Goal: Use online tool/utility: Utilize a website feature to perform a specific function

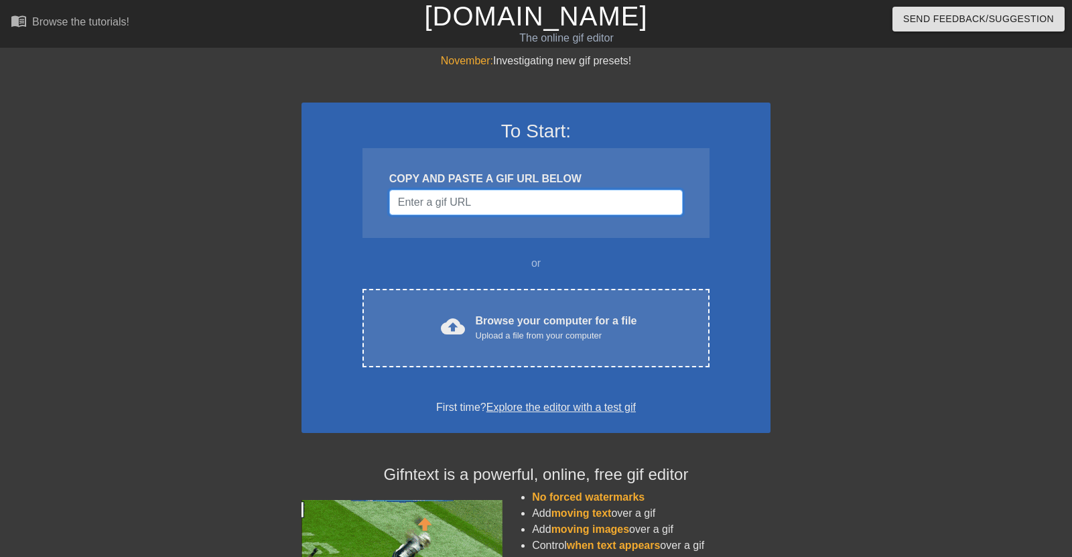
click at [519, 198] on input "Username" at bounding box center [536, 202] width 294 height 25
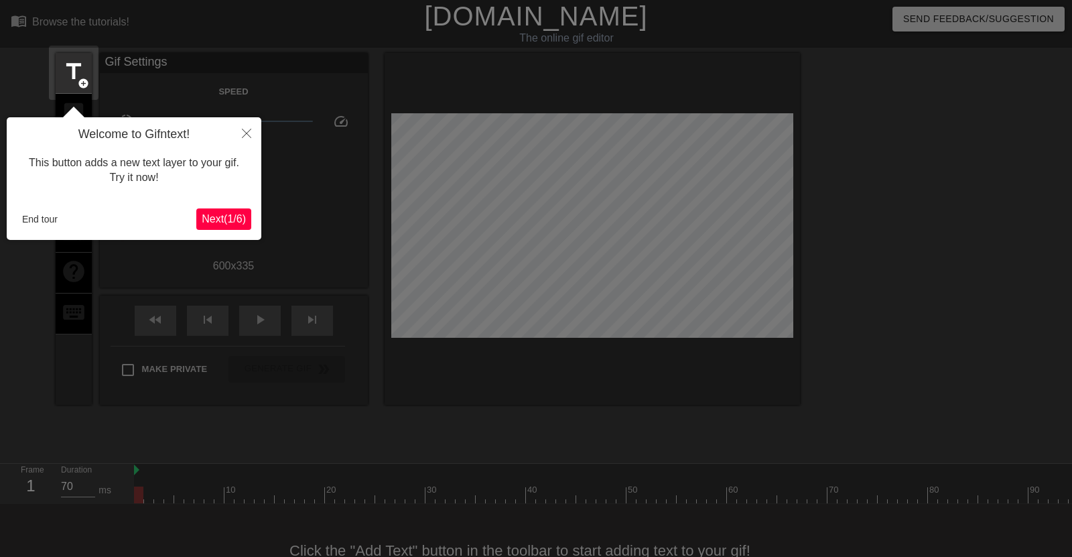
scroll to position [32, 0]
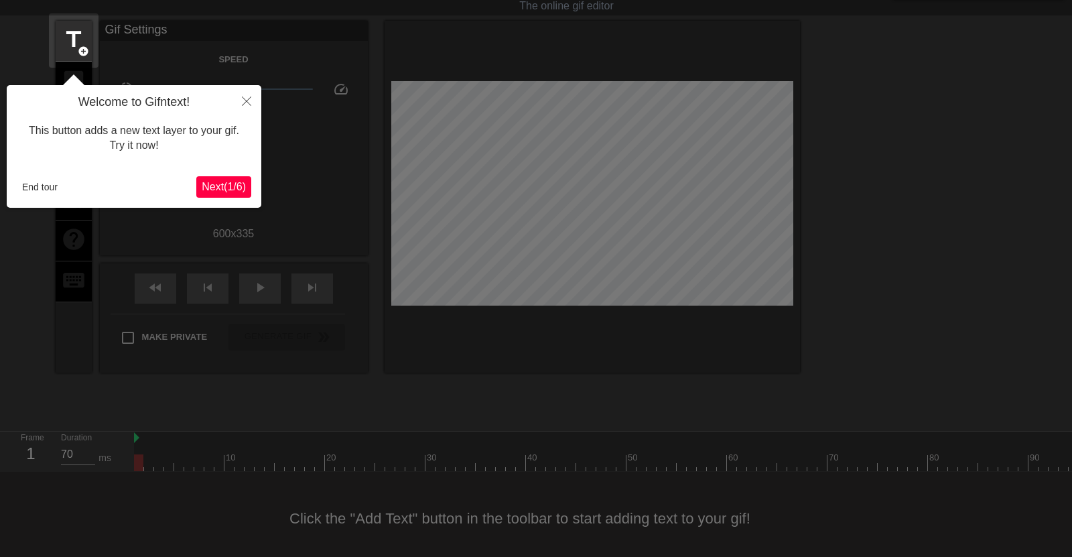
click at [229, 186] on span "Next ( 1 / 6 )" at bounding box center [224, 186] width 44 height 11
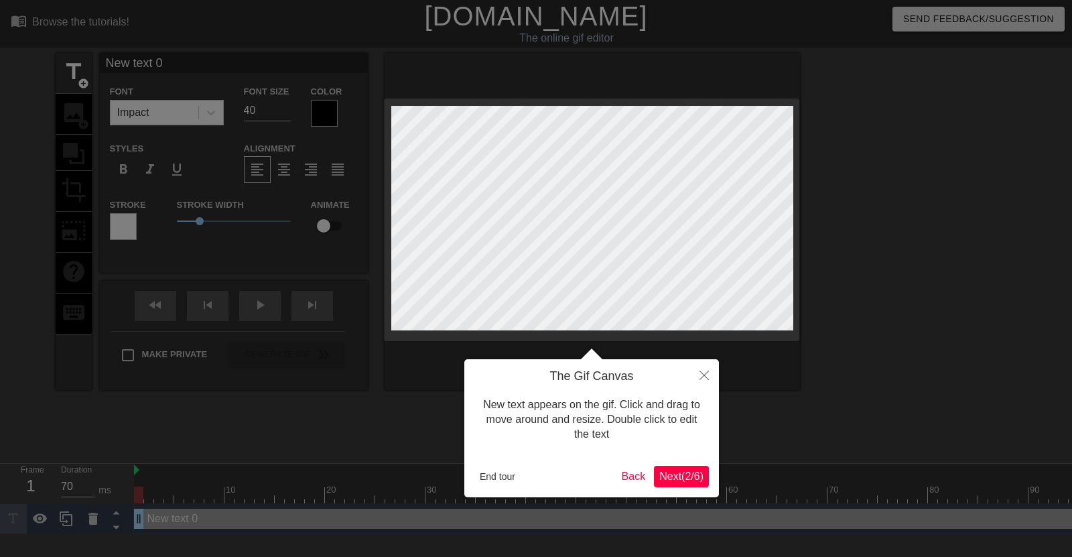
scroll to position [0, 0]
click at [511, 475] on button "End tour" at bounding box center [498, 477] width 46 height 20
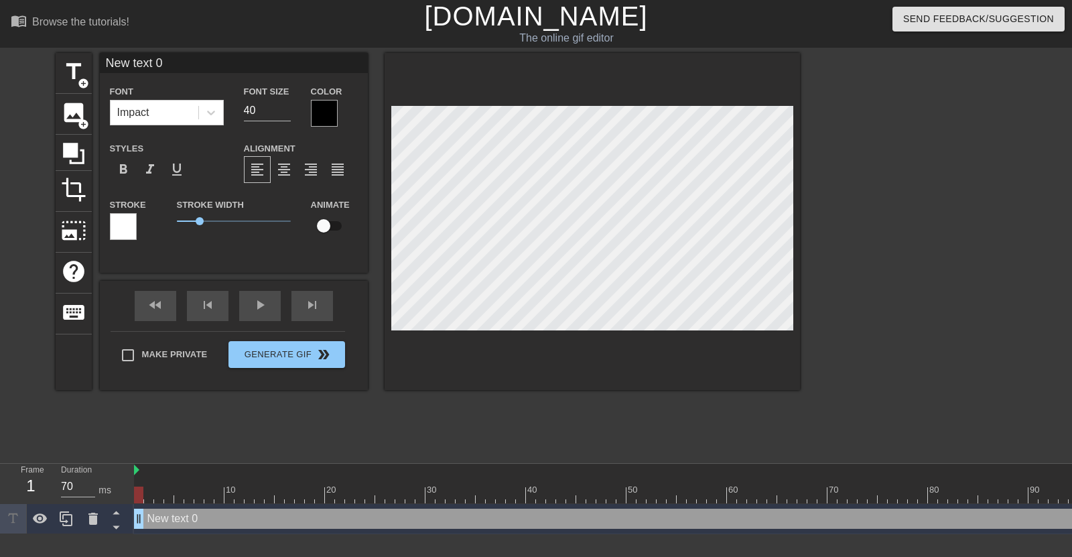
type input "New txt 0"
type textarea "New txt 0"
click at [65, 114] on span "image" at bounding box center [73, 112] width 25 height 25
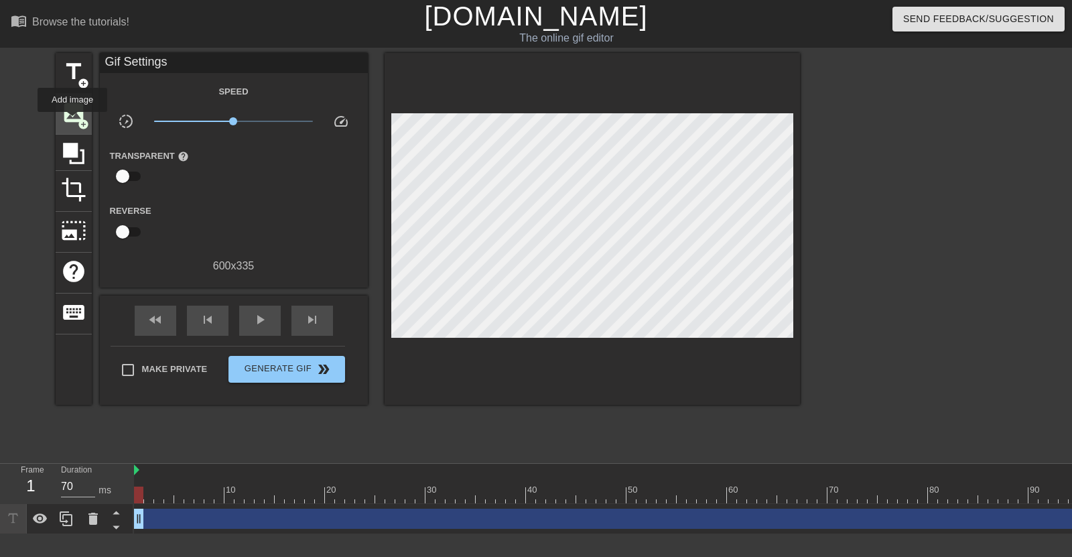
click at [72, 121] on span "image" at bounding box center [73, 112] width 25 height 25
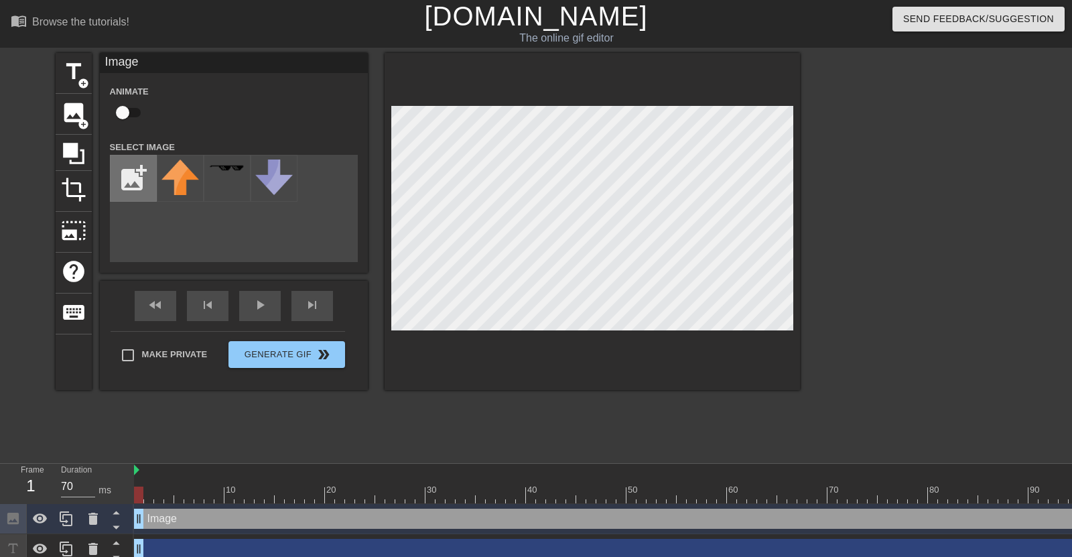
click at [124, 188] on input "file" at bounding box center [134, 179] width 46 height 46
click at [136, 109] on input "checkbox" at bounding box center [122, 112] width 76 height 25
click at [136, 109] on input "checkbox" at bounding box center [135, 112] width 76 height 25
checkbox input "false"
click at [942, 318] on div at bounding box center [916, 254] width 201 height 402
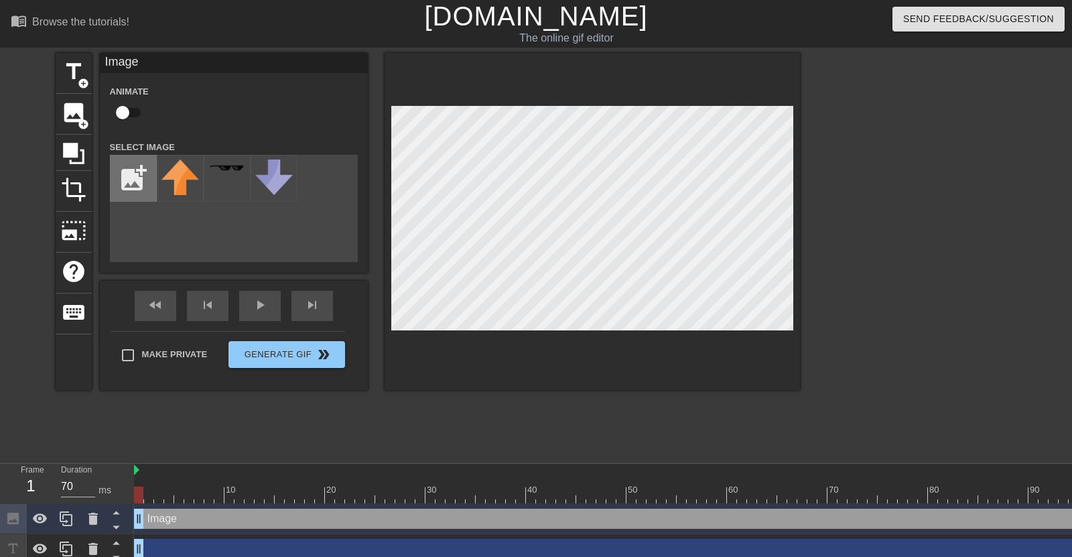
click at [126, 180] on input "file" at bounding box center [134, 179] width 46 height 46
type input "C:\fakepath\png-clipart-cap-headgear-visor-golf-brand-silver-white-white-hat-th…"
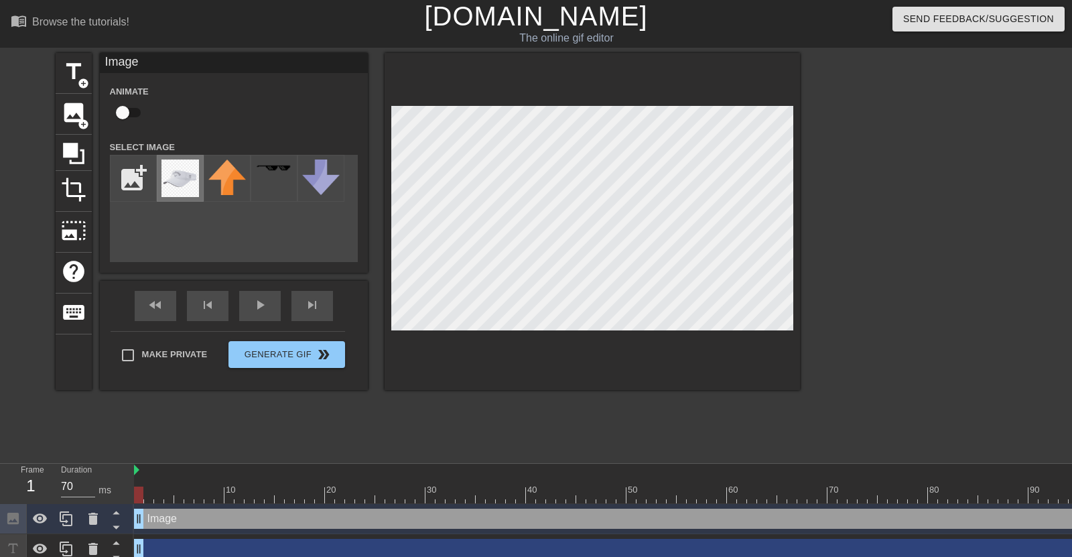
click at [183, 173] on img at bounding box center [181, 179] width 38 height 38
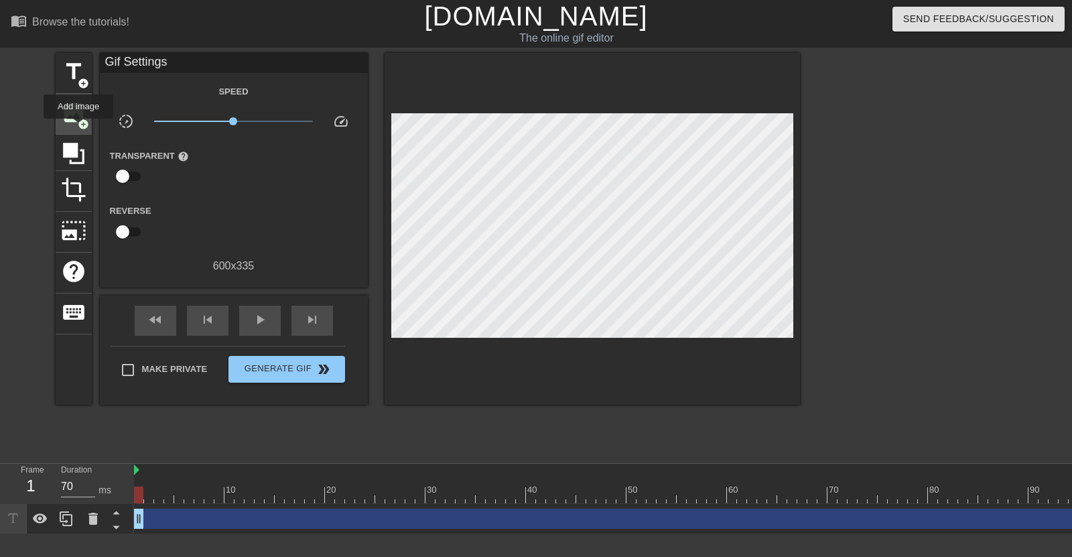
click at [78, 128] on span "add_circle" at bounding box center [83, 124] width 11 height 11
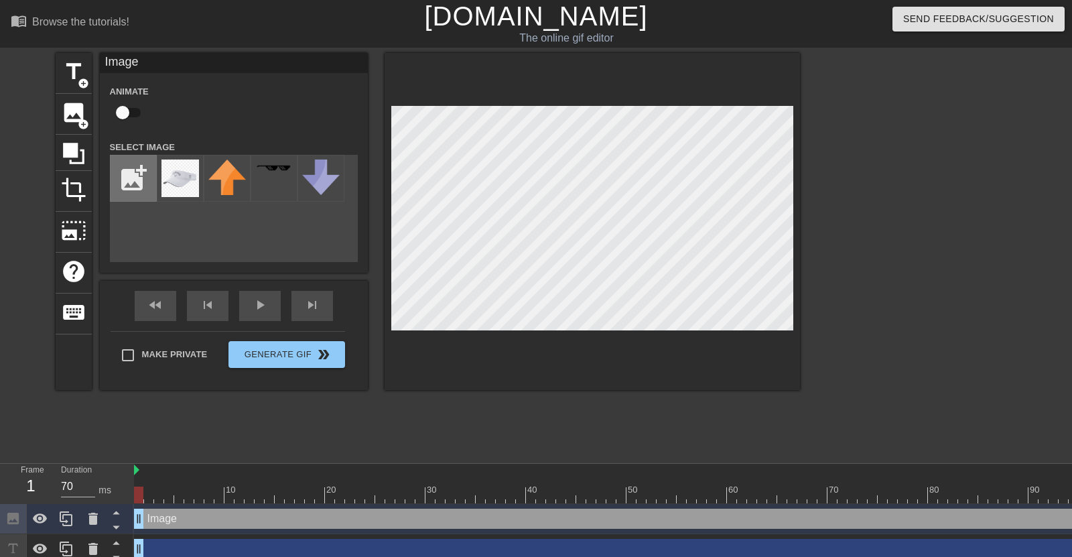
click at [134, 183] on input "file" at bounding box center [134, 179] width 46 height 46
type input "C:\fakepath\png-clipart-cap-headgear-visor-golf-brand-silver-white-white-hat-th…"
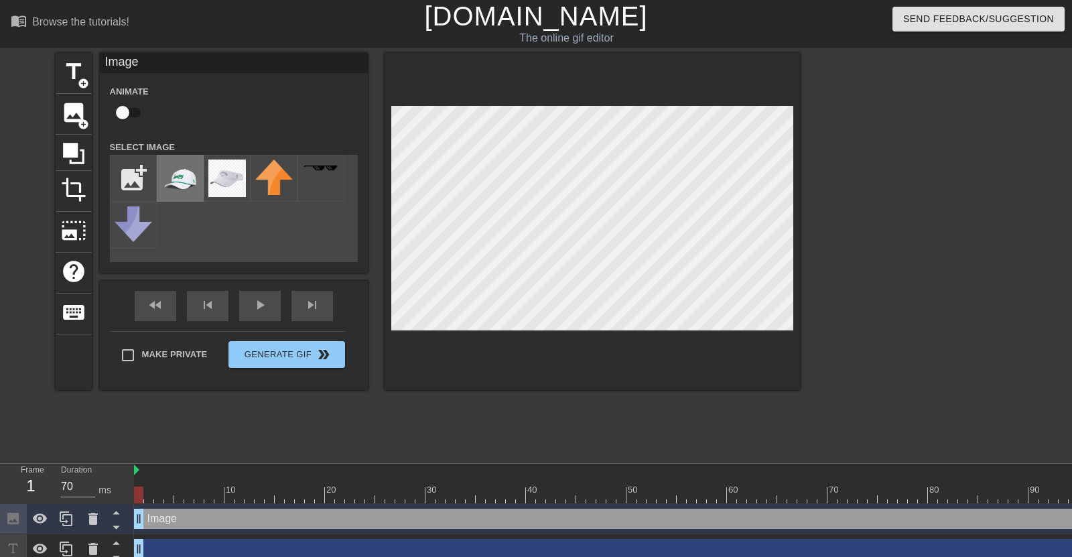
click at [176, 188] on img at bounding box center [181, 179] width 38 height 38
click at [650, 80] on div at bounding box center [593, 221] width 416 height 337
click at [666, 101] on div at bounding box center [593, 221] width 416 height 337
click at [264, 318] on div "play_arrow" at bounding box center [260, 306] width 42 height 30
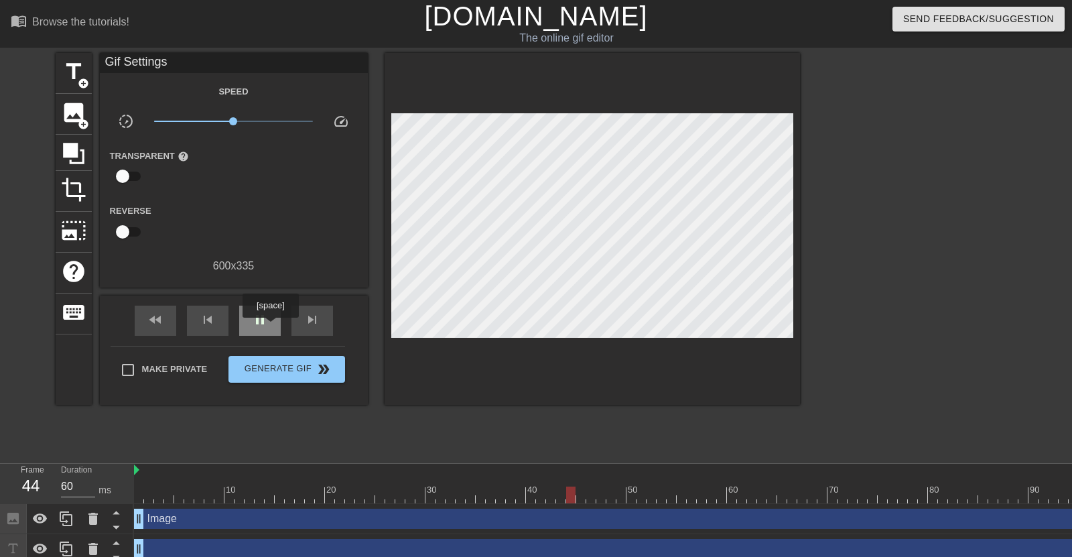
click at [271, 327] on div "pause" at bounding box center [260, 321] width 42 height 30
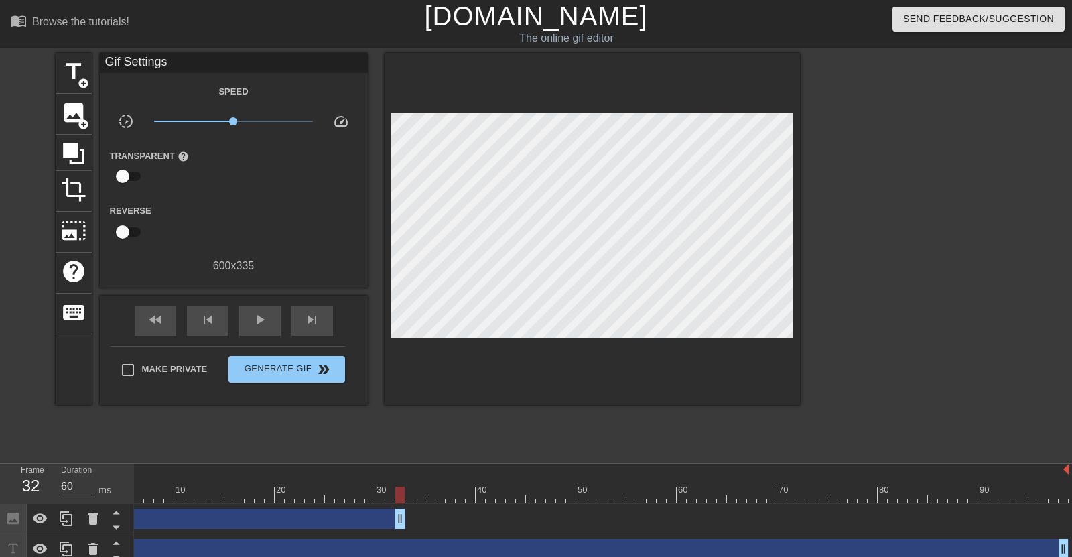
type input "70"
drag, startPoint x: 1060, startPoint y: 518, endPoint x: 380, endPoint y: 526, distance: 680.4
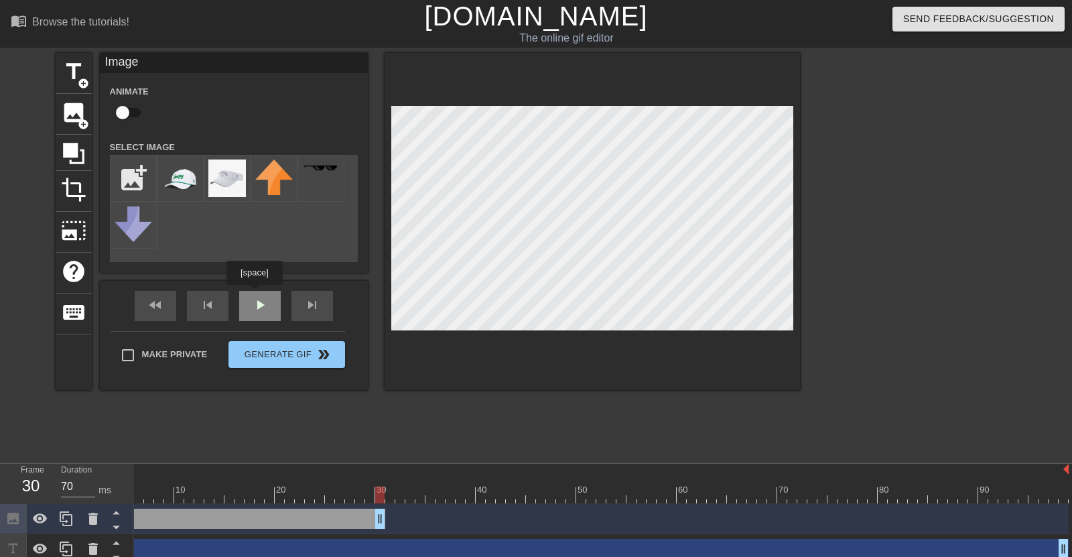
click at [255, 294] on div "Image Animate Select Image add_photo_alternate fast_rewind skip_previous play_a…" at bounding box center [234, 221] width 268 height 337
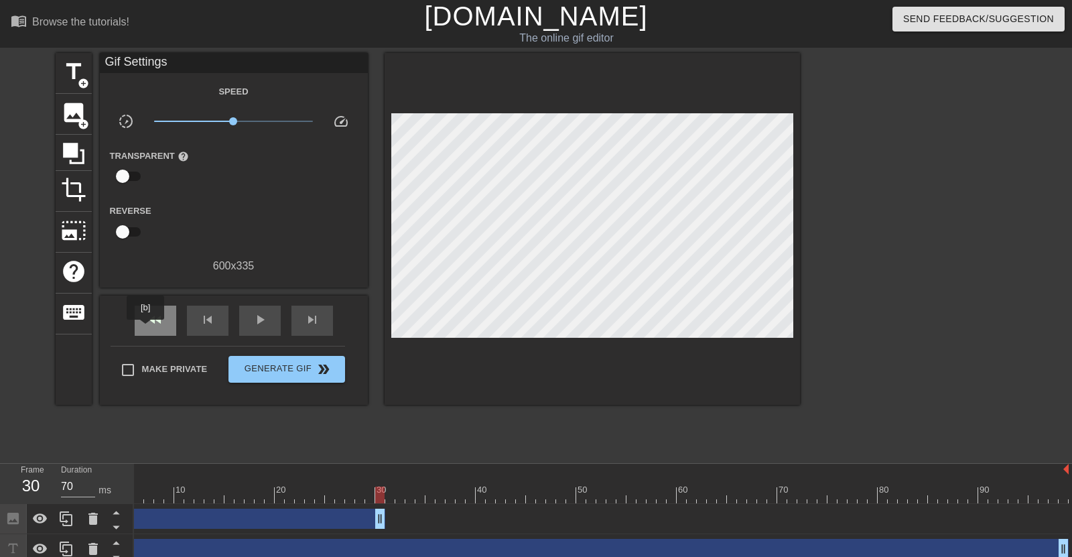
click at [145, 329] on div "fast_rewind" at bounding box center [156, 321] width 42 height 30
click at [138, 336] on div "fast_rewind" at bounding box center [156, 321] width 42 height 30
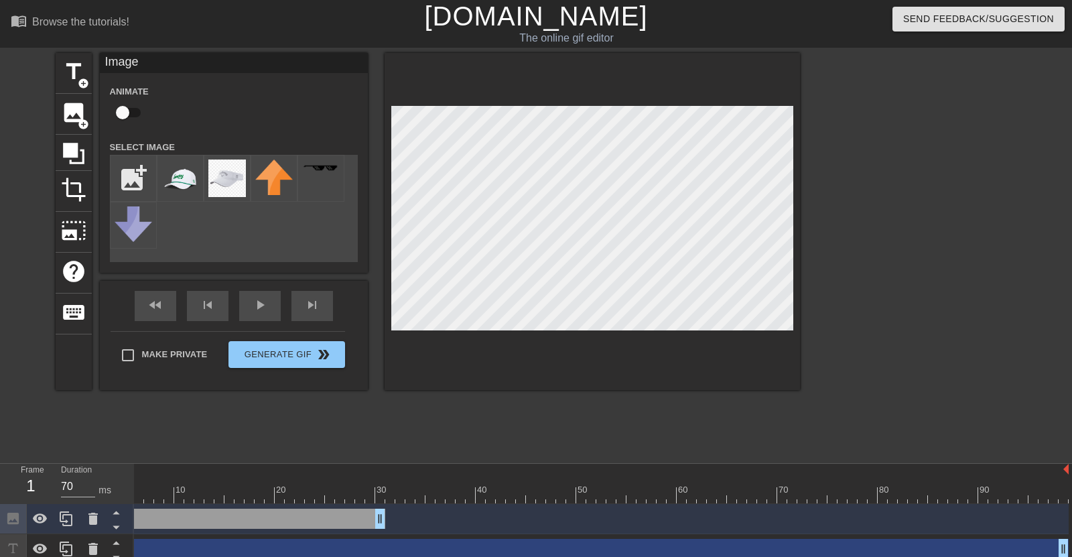
click at [125, 111] on input "checkbox" at bounding box center [122, 112] width 76 height 25
checkbox input "true"
click at [263, 307] on div "play_arrow" at bounding box center [260, 306] width 42 height 30
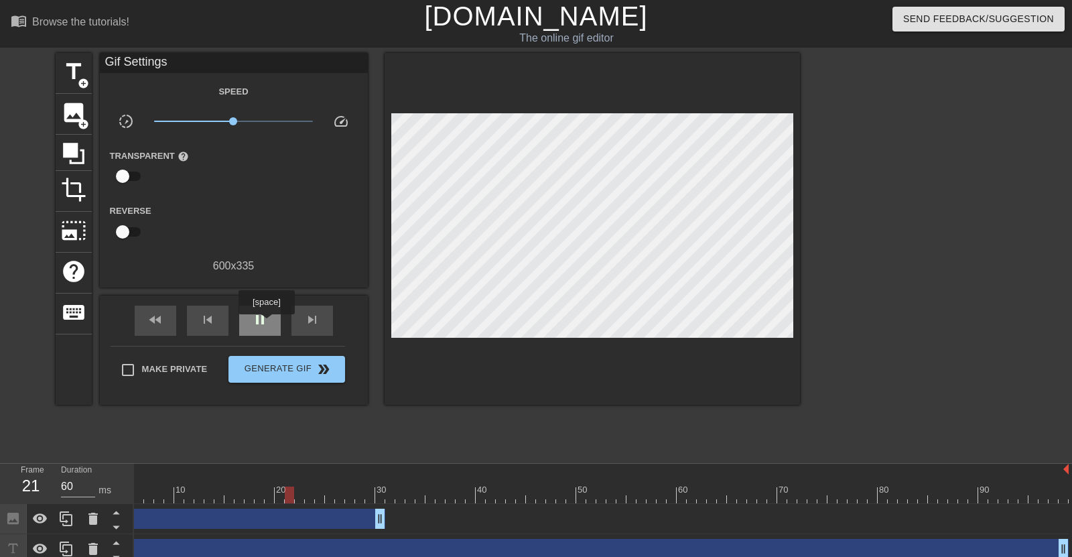
click at [267, 324] on span "pause" at bounding box center [260, 320] width 16 height 16
type input "70"
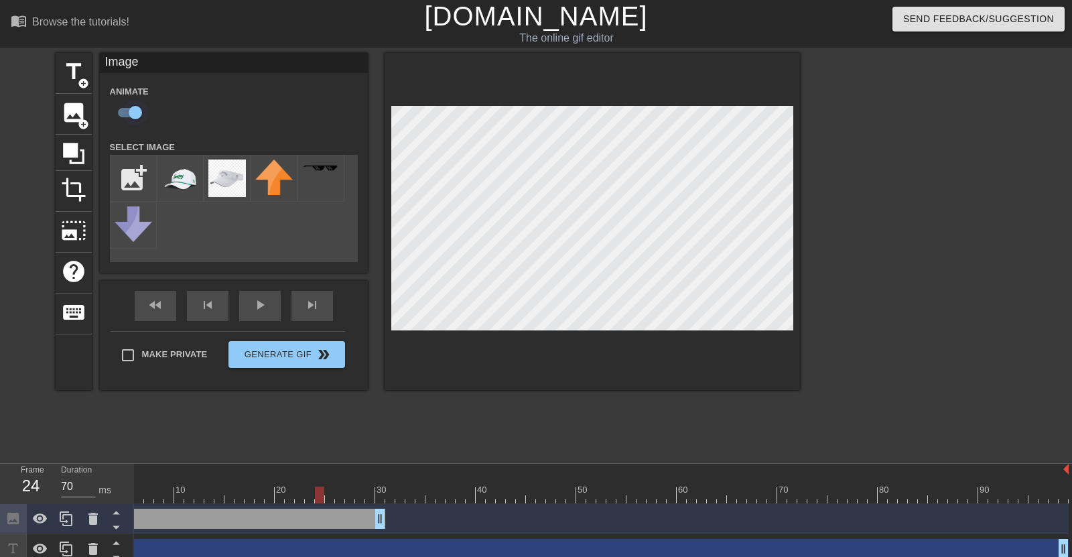
click at [135, 115] on input "checkbox" at bounding box center [135, 112] width 76 height 25
click at [135, 115] on input "checkbox" at bounding box center [122, 112] width 76 height 25
checkbox input "true"
click at [176, 519] on div "Image drag_handle drag_handle" at bounding box center [235, 519] width 302 height 20
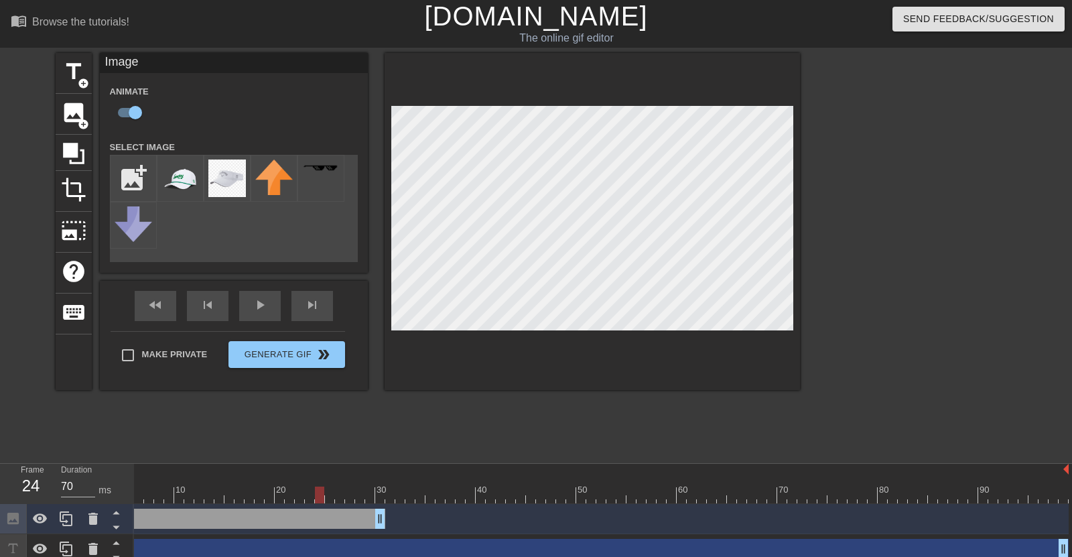
click at [176, 519] on div "Image drag_handle drag_handle" at bounding box center [235, 519] width 302 height 20
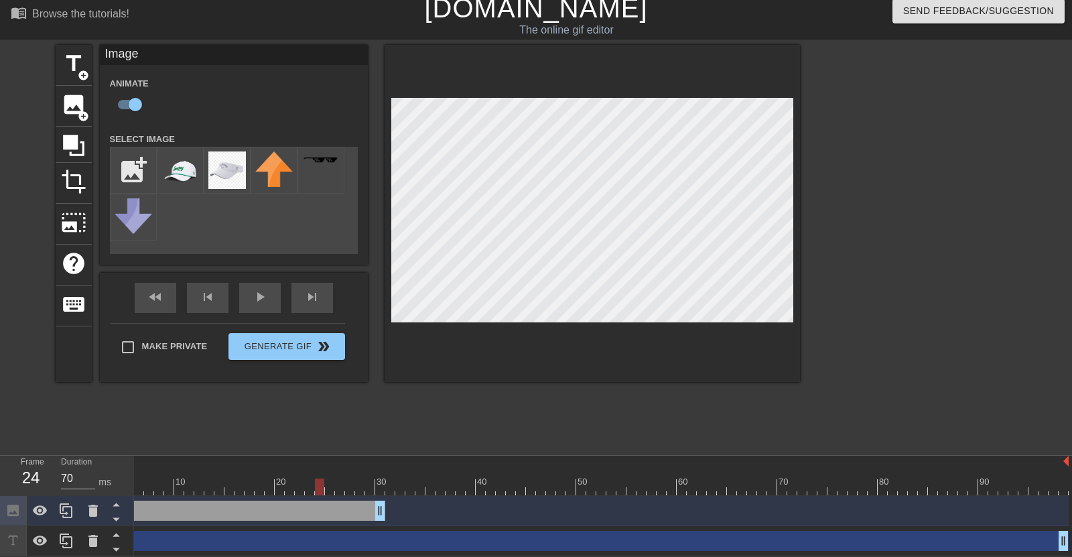
click at [276, 513] on div "Image drag_handle drag_handle" at bounding box center [235, 511] width 302 height 20
click at [293, 481] on div at bounding box center [576, 487] width 985 height 17
click at [284, 510] on div "Image drag_handle drag_handle" at bounding box center [235, 511] width 302 height 20
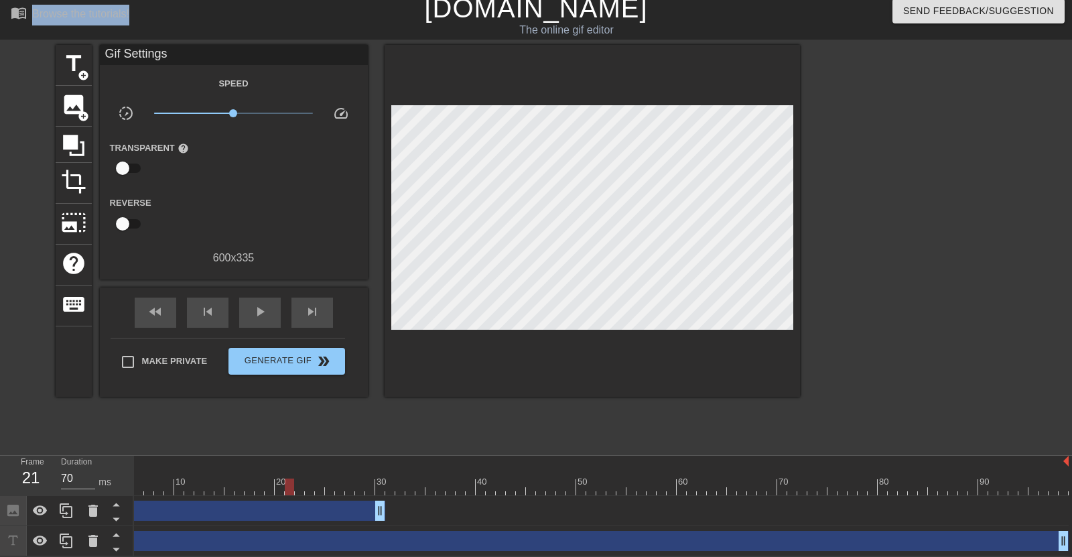
scroll to position [0, 0]
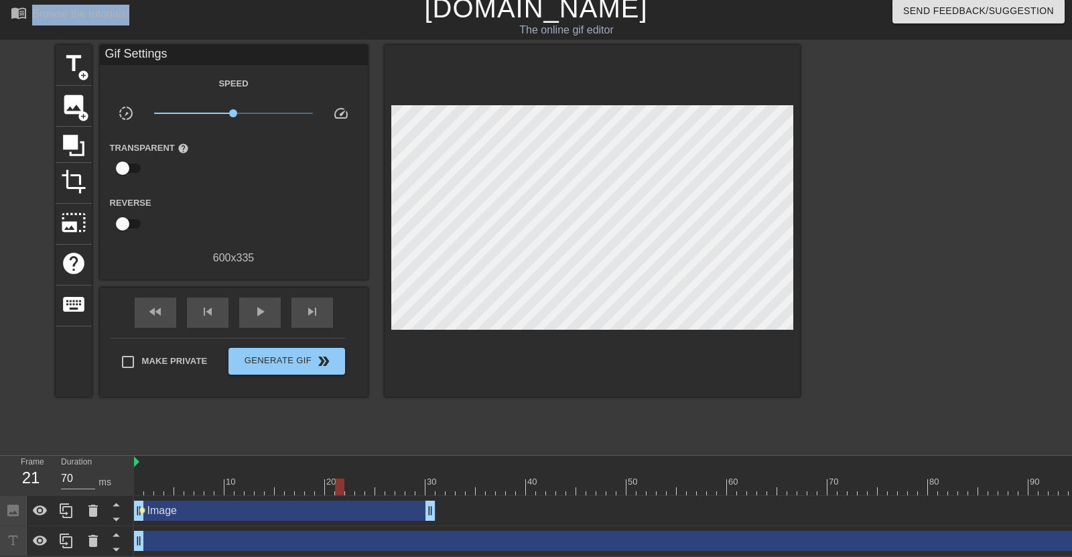
click at [141, 512] on span "lens" at bounding box center [142, 510] width 6 height 6
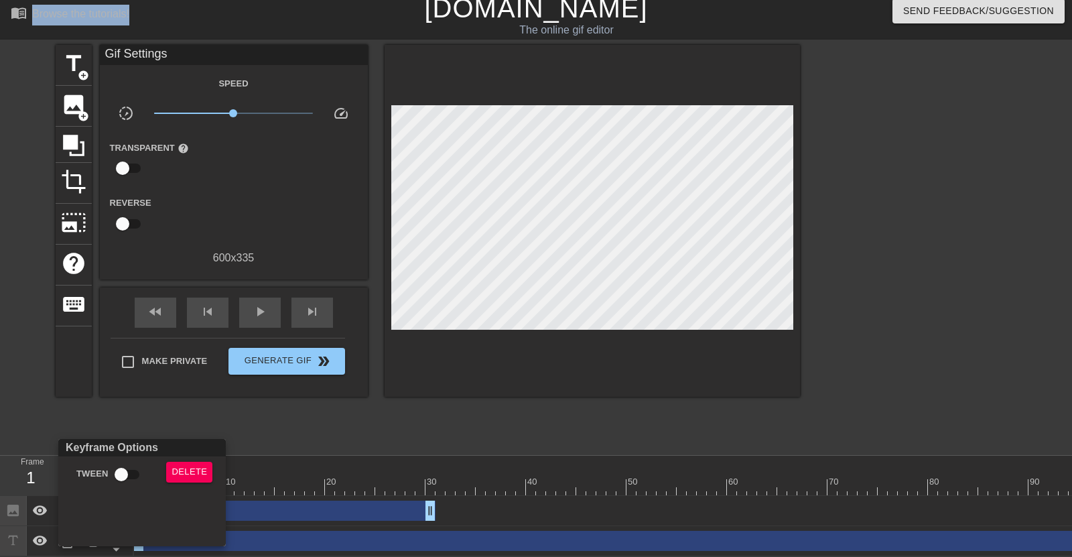
click at [275, 493] on div at bounding box center [536, 278] width 1072 height 557
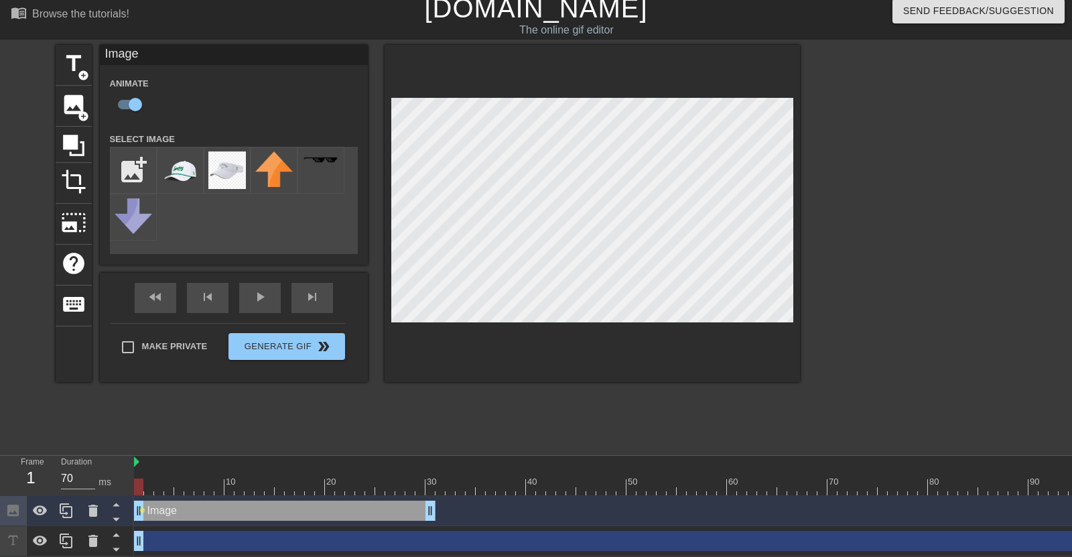
click at [225, 511] on div "Image drag_handle drag_handle" at bounding box center [285, 511] width 302 height 20
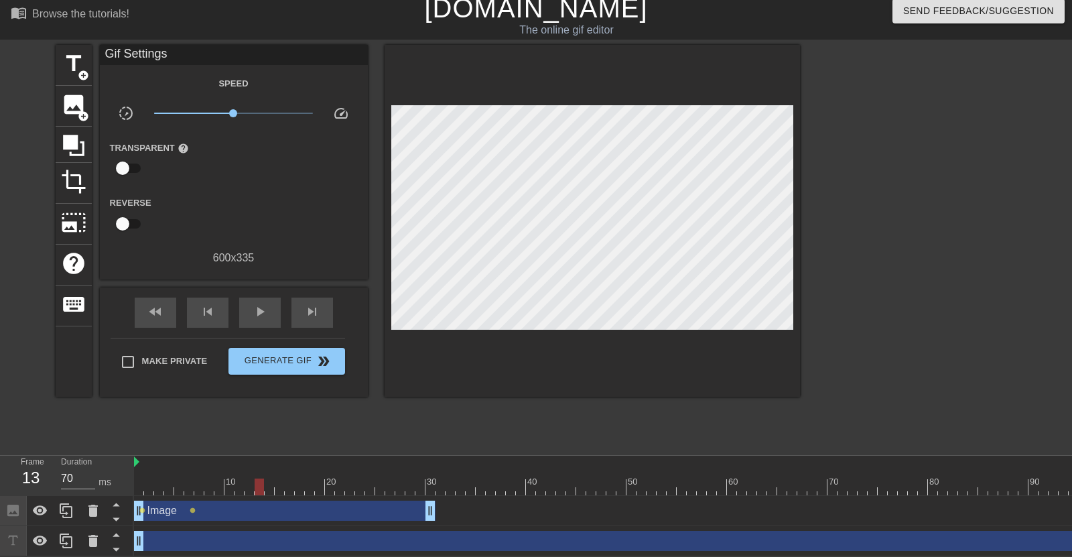
click at [684, 95] on div at bounding box center [593, 221] width 416 height 352
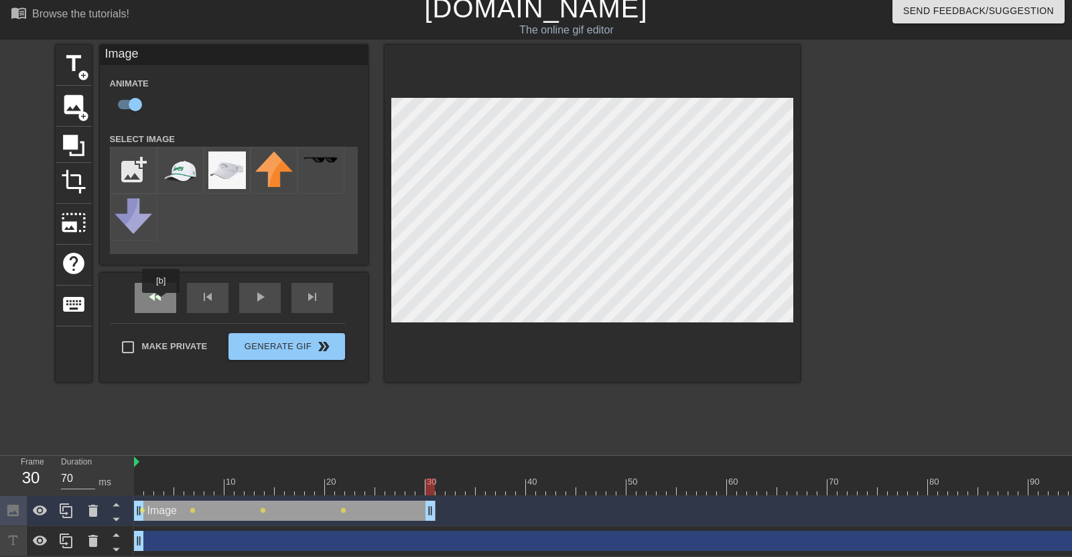
click at [161, 302] on div "fast_rewind" at bounding box center [156, 298] width 42 height 30
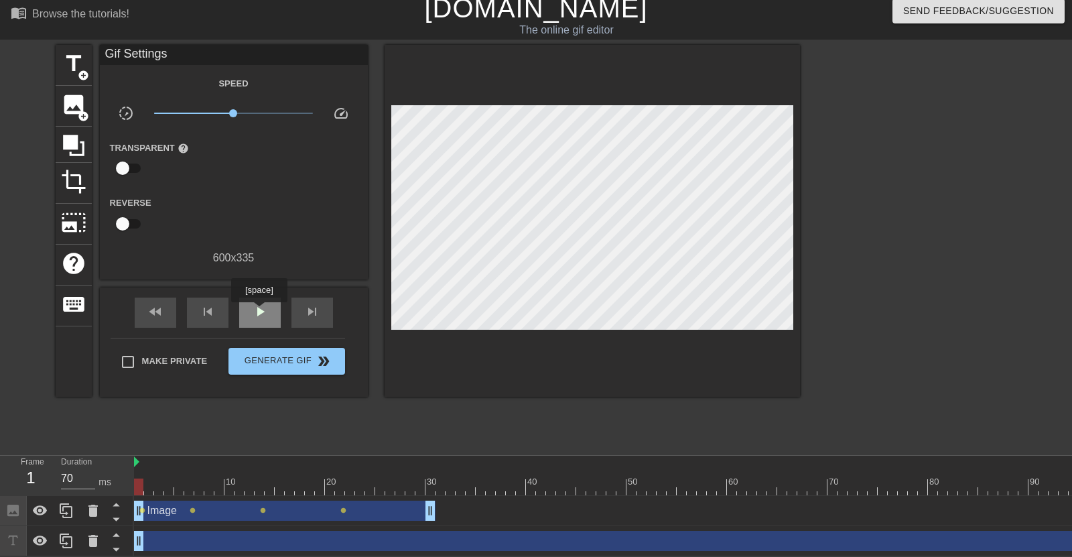
click at [259, 312] on span "play_arrow" at bounding box center [260, 312] width 16 height 16
click at [259, 312] on span "pause" at bounding box center [260, 312] width 16 height 16
click at [154, 311] on span "fast_rewind" at bounding box center [155, 312] width 16 height 16
click at [256, 308] on span "play_arrow" at bounding box center [260, 312] width 16 height 16
type input "70"
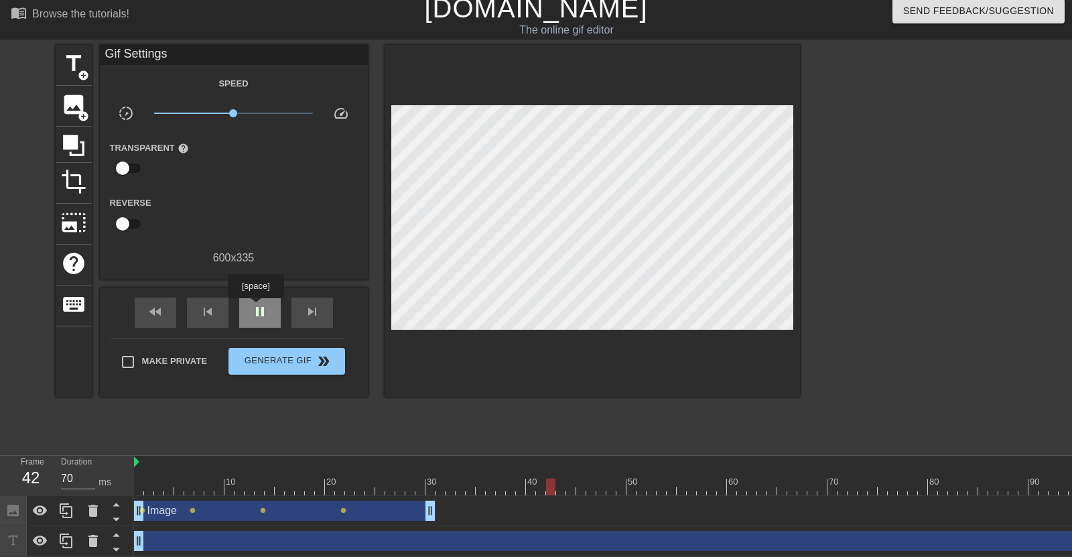
click at [256, 308] on span "pause" at bounding box center [260, 312] width 16 height 16
click at [410, 506] on div "Image drag_handle drag_handle" at bounding box center [285, 511] width 302 height 20
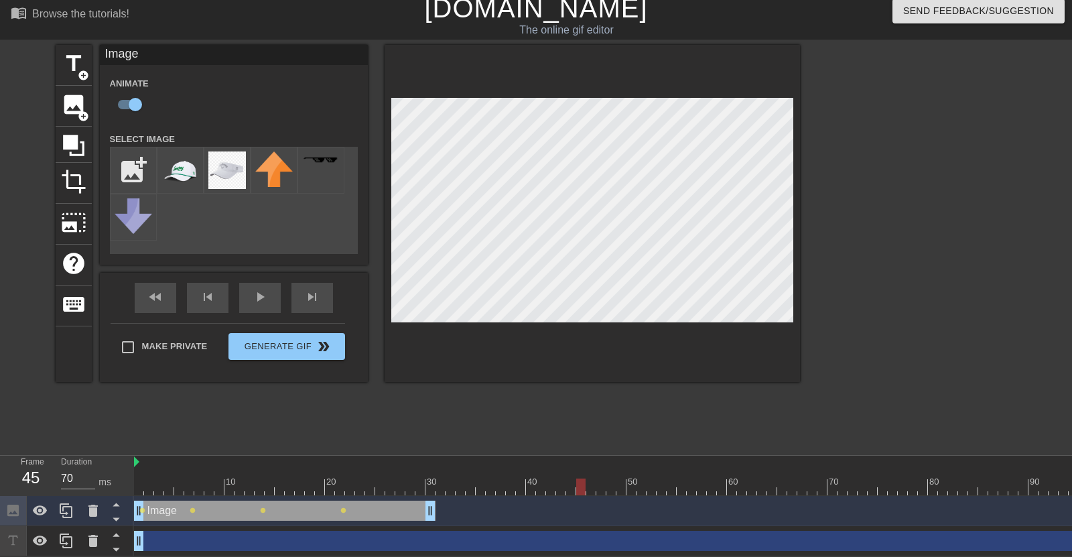
click at [352, 511] on div "Image drag_handle drag_handle" at bounding box center [285, 511] width 302 height 20
click at [346, 509] on div "Image drag_handle drag_handle" at bounding box center [285, 511] width 302 height 20
click at [345, 509] on span "lens" at bounding box center [344, 510] width 6 height 6
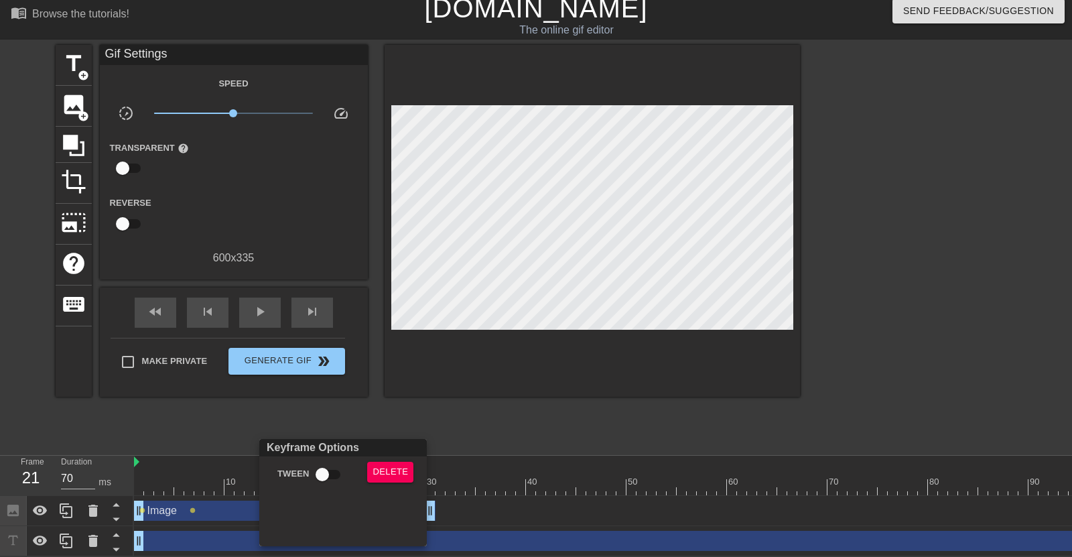
click at [469, 410] on div at bounding box center [536, 278] width 1072 height 557
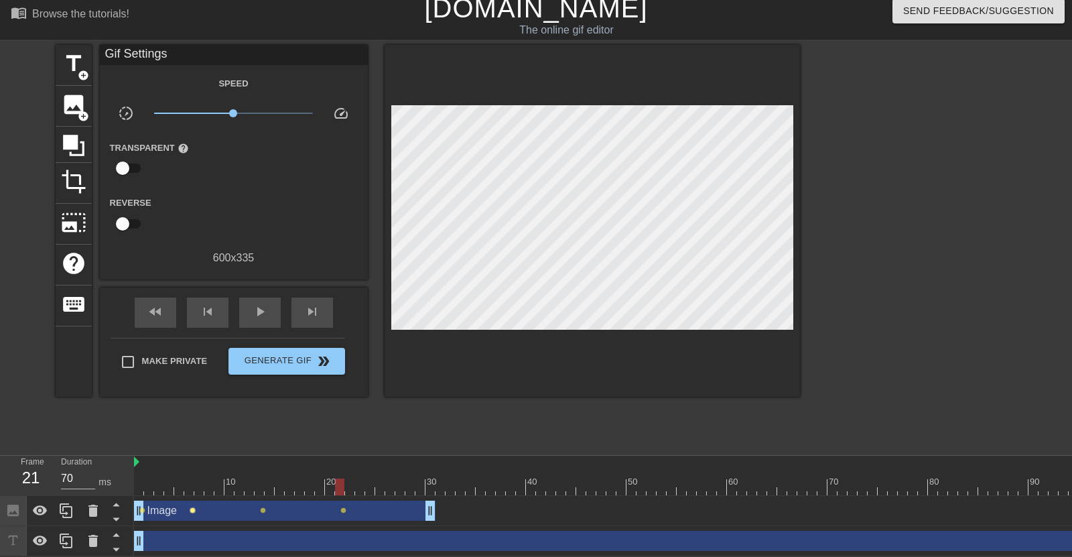
click at [192, 512] on span "lens" at bounding box center [193, 510] width 6 height 6
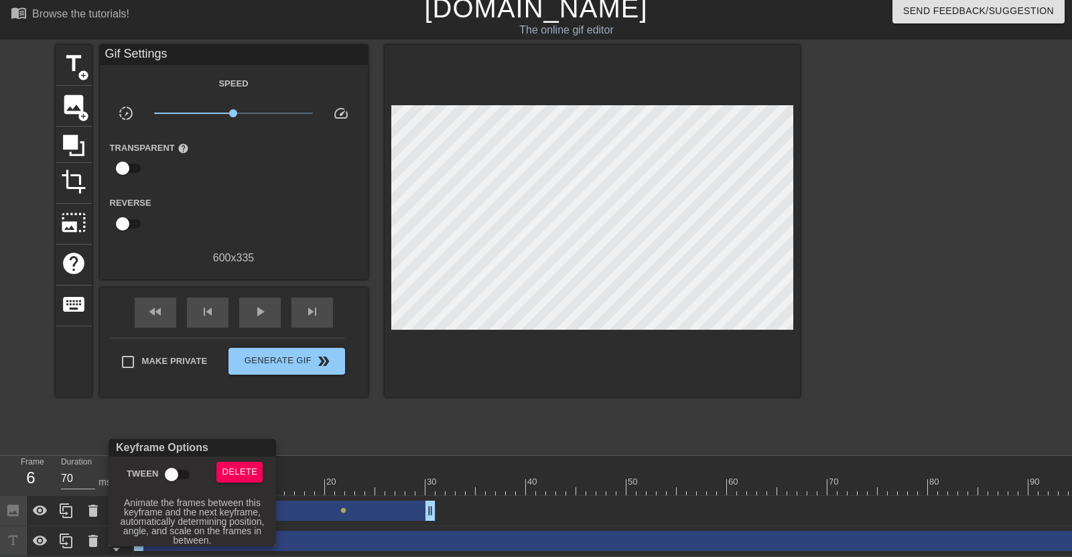
click at [181, 474] on input "Tween" at bounding box center [171, 474] width 76 height 25
checkbox input "true"
click at [371, 453] on div at bounding box center [536, 278] width 1072 height 557
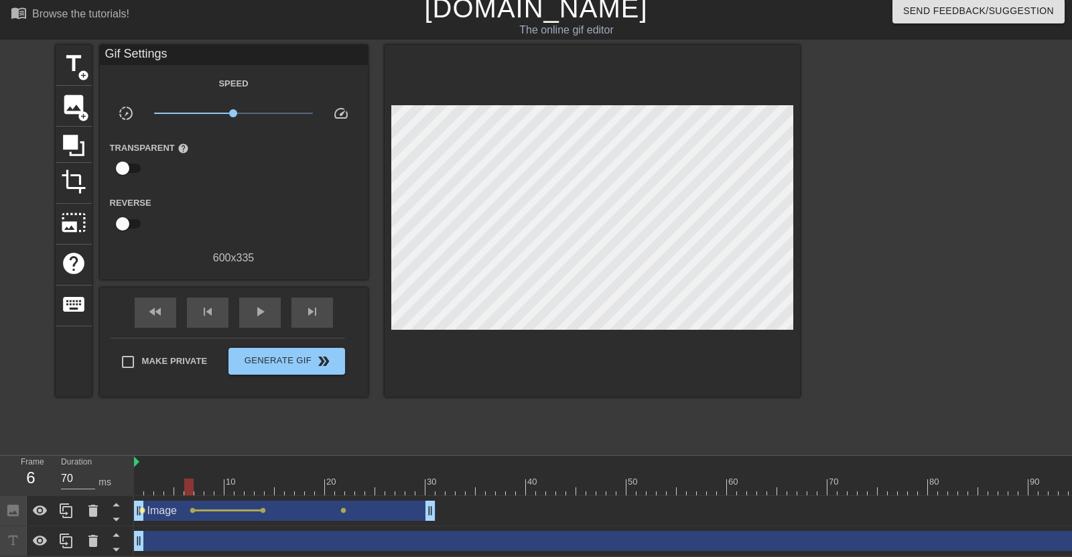
click at [142, 509] on span "lens" at bounding box center [142, 510] width 6 height 6
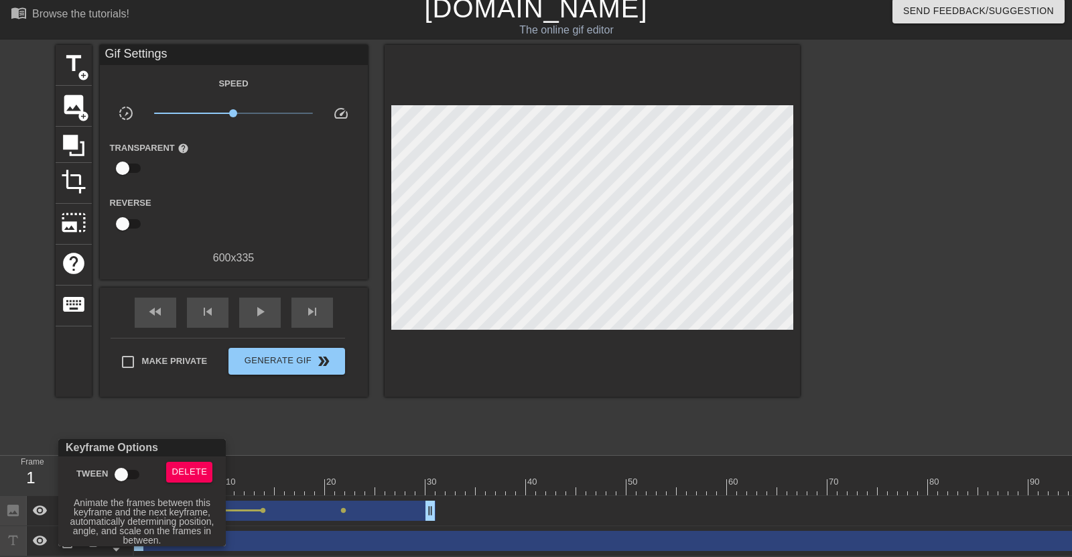
click at [138, 476] on input "Tween" at bounding box center [121, 474] width 76 height 25
checkbox input "true"
click at [344, 511] on div at bounding box center [536, 278] width 1072 height 557
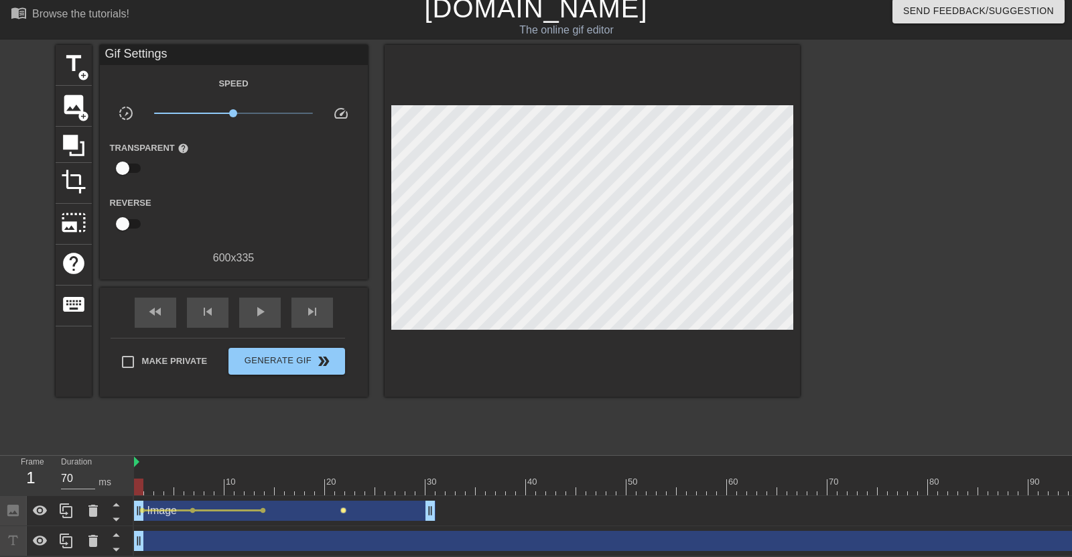
click at [344, 511] on span "lens" at bounding box center [344, 510] width 6 height 6
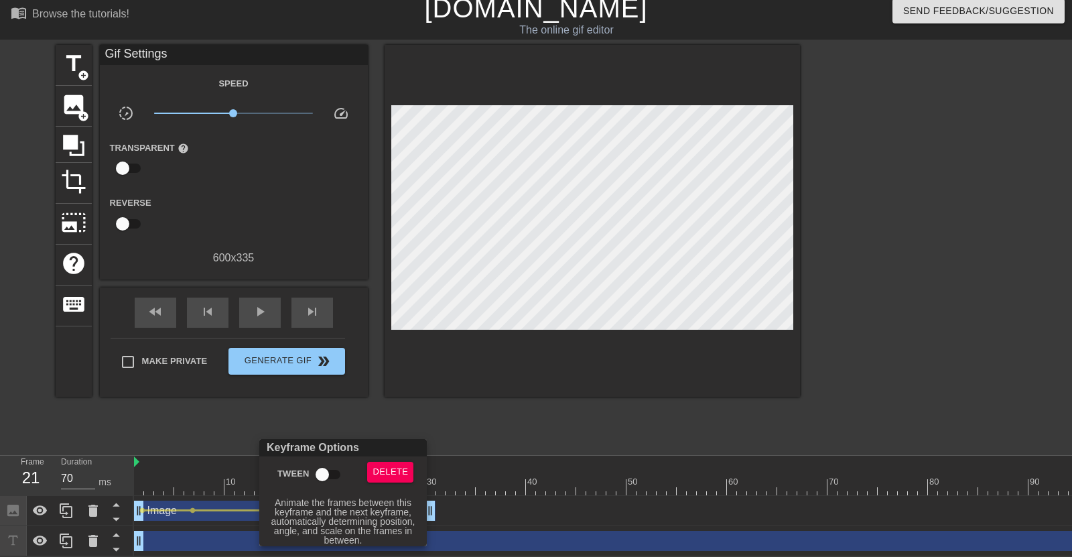
click at [336, 478] on input "Tween" at bounding box center [322, 474] width 76 height 25
checkbox input "true"
click at [502, 511] on div at bounding box center [536, 278] width 1072 height 557
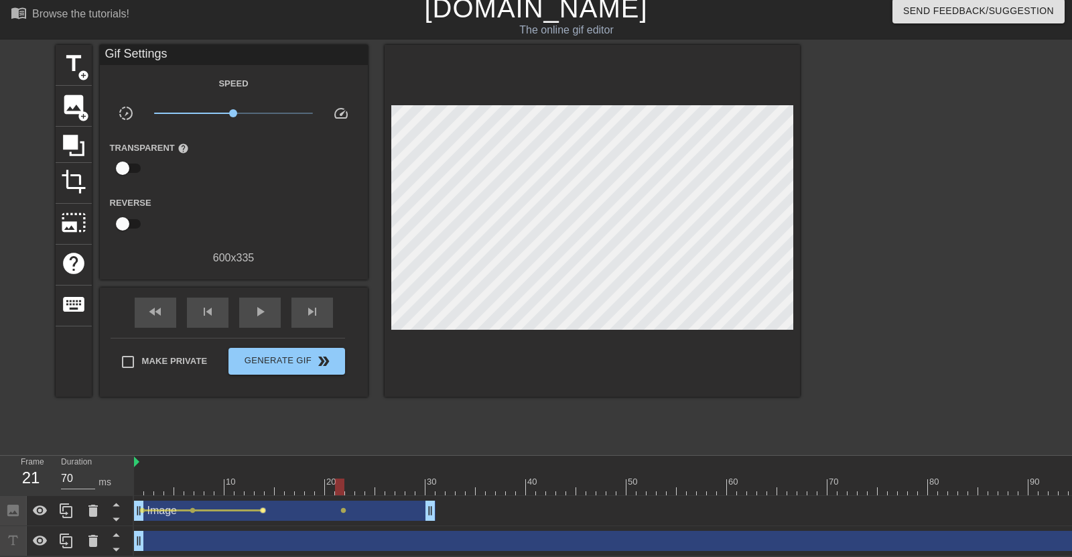
click at [263, 509] on span "lens" at bounding box center [263, 510] width 6 height 6
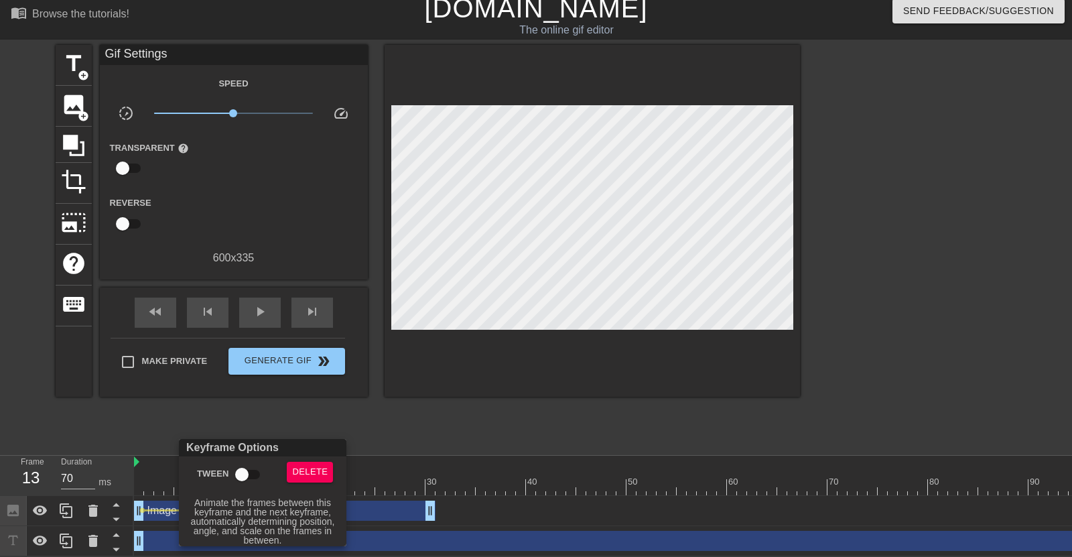
click at [253, 472] on input "Tween" at bounding box center [242, 474] width 76 height 25
checkbox input "true"
click at [392, 512] on div at bounding box center [536, 278] width 1072 height 557
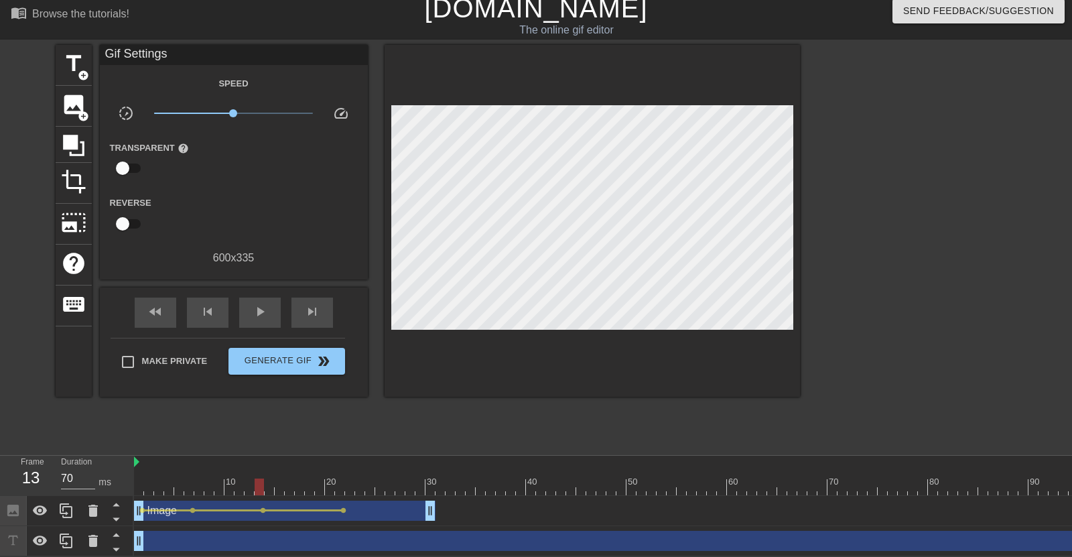
click at [381, 513] on div "Image drag_handle drag_handle" at bounding box center [285, 511] width 302 height 20
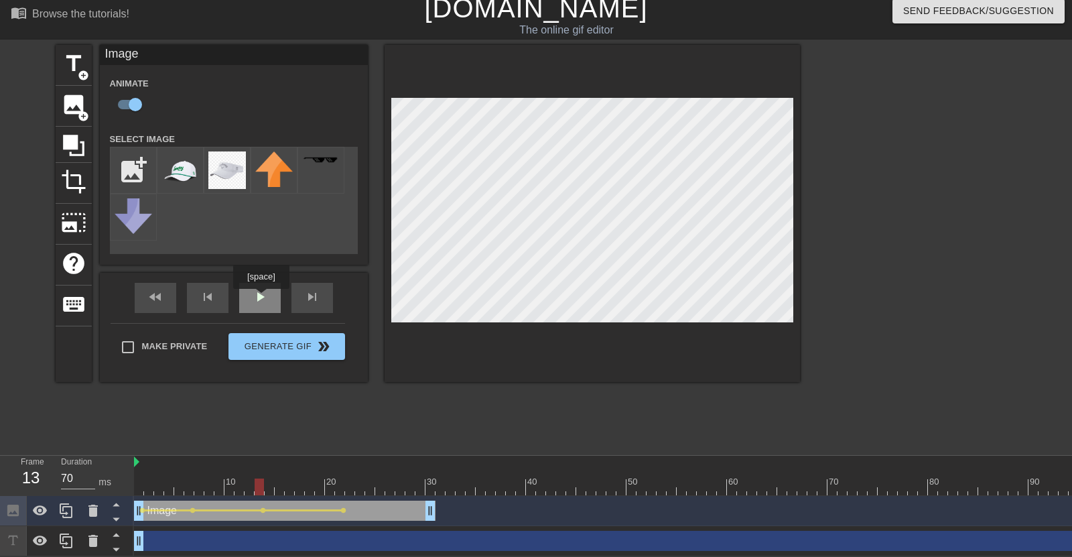
click at [261, 298] on div "play_arrow" at bounding box center [260, 298] width 42 height 30
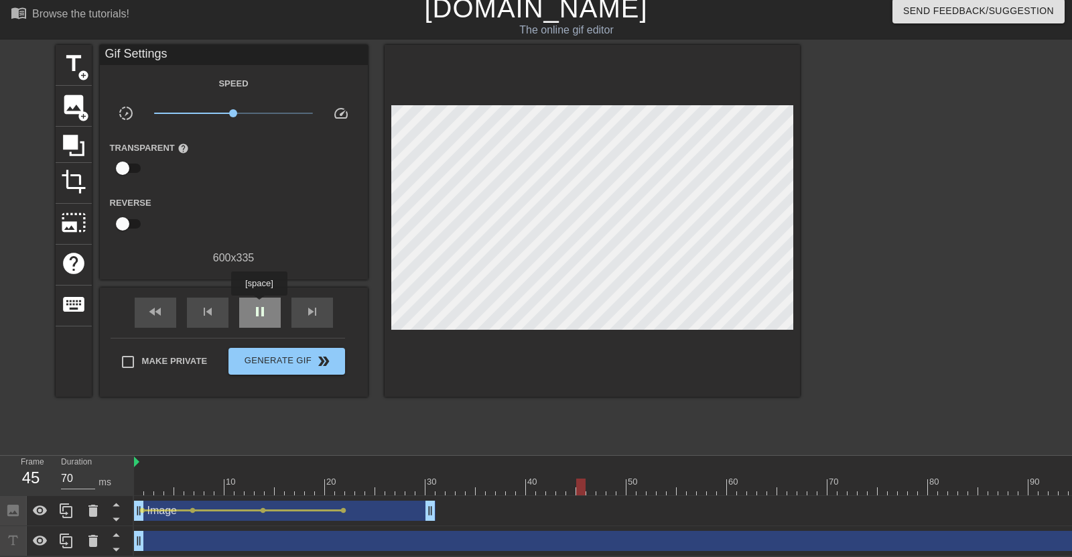
click at [259, 305] on span "pause" at bounding box center [260, 312] width 16 height 16
click at [405, 512] on div "Image drag_handle drag_handle" at bounding box center [285, 511] width 302 height 20
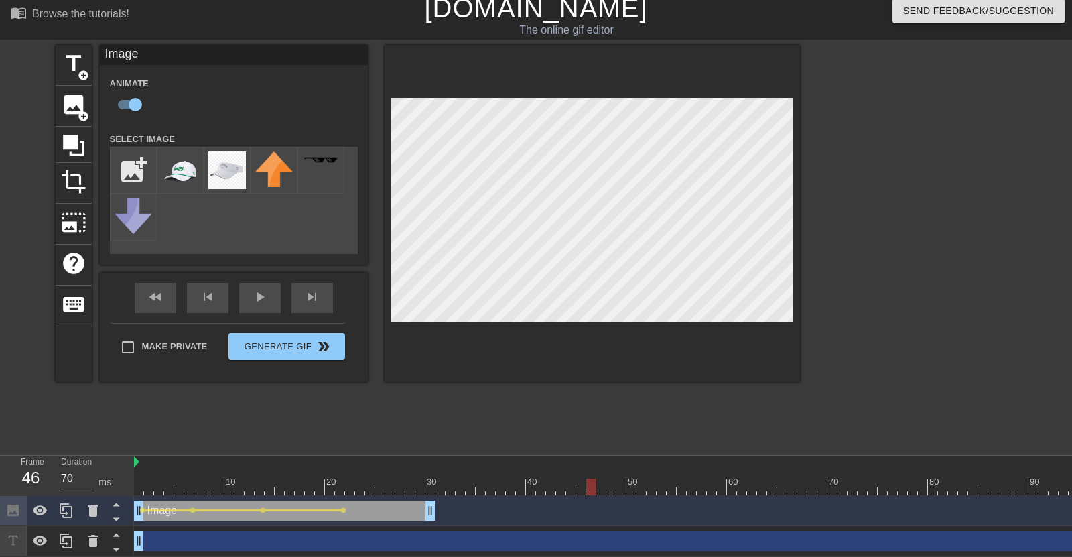
click at [411, 511] on div "Image drag_handle drag_handle" at bounding box center [285, 511] width 302 height 20
click at [418, 488] on div at bounding box center [626, 487] width 985 height 17
click at [418, 488] on div at bounding box center [420, 487] width 9 height 17
click at [420, 513] on div "Image drag_handle drag_handle" at bounding box center [285, 511] width 302 height 20
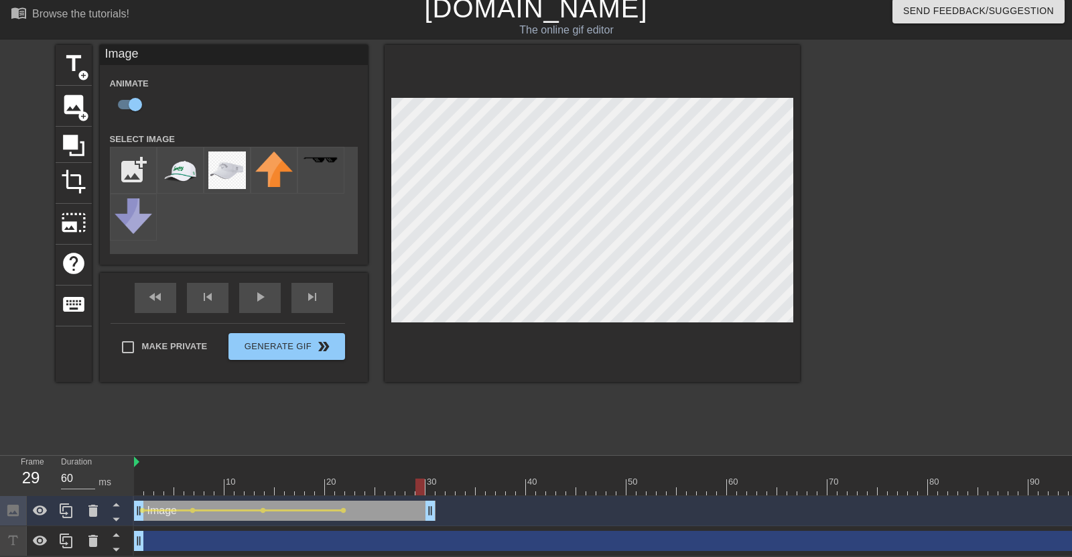
click at [420, 513] on div "Image drag_handle drag_handle" at bounding box center [285, 511] width 302 height 20
click at [152, 296] on div "fast_rewind skip_previous play_arrow skip_next" at bounding box center [234, 298] width 219 height 50
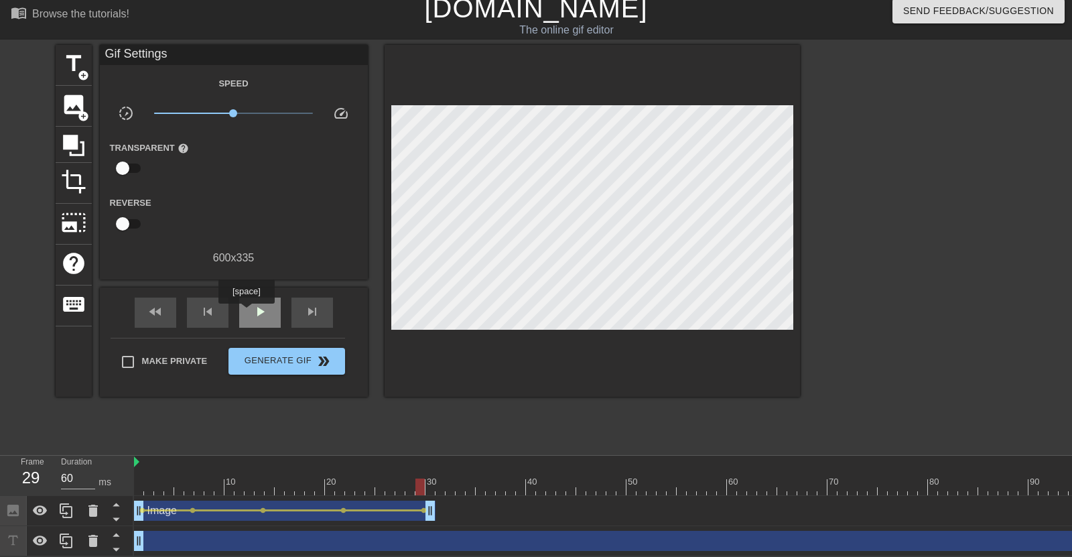
click at [247, 313] on div "play_arrow" at bounding box center [260, 313] width 42 height 30
type input "70"
click at [252, 311] on span "pause" at bounding box center [260, 312] width 16 height 16
click at [140, 507] on span "lens" at bounding box center [142, 510] width 6 height 6
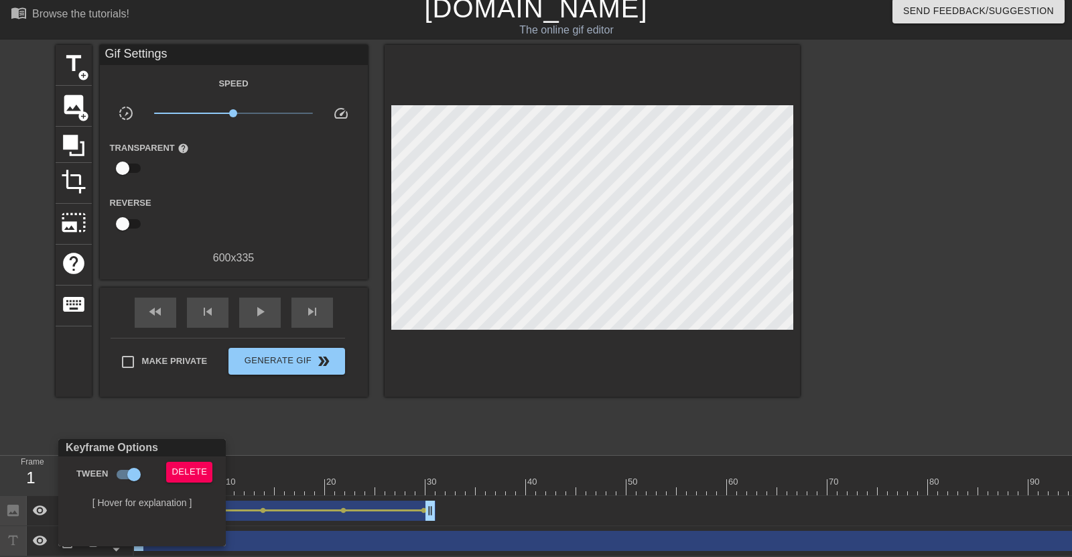
click at [322, 406] on div at bounding box center [536, 278] width 1072 height 557
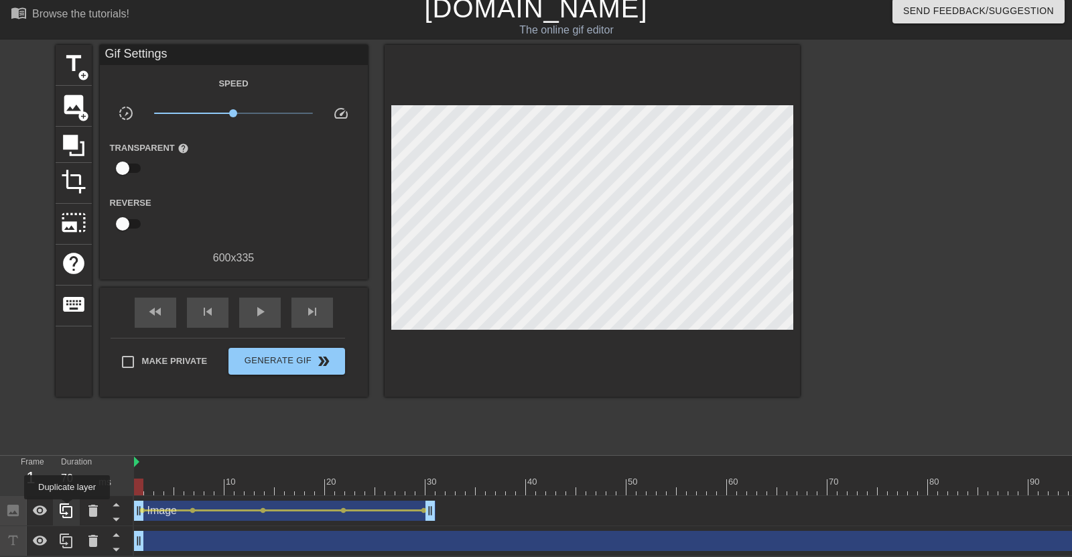
click at [66, 509] on icon at bounding box center [66, 511] width 16 height 16
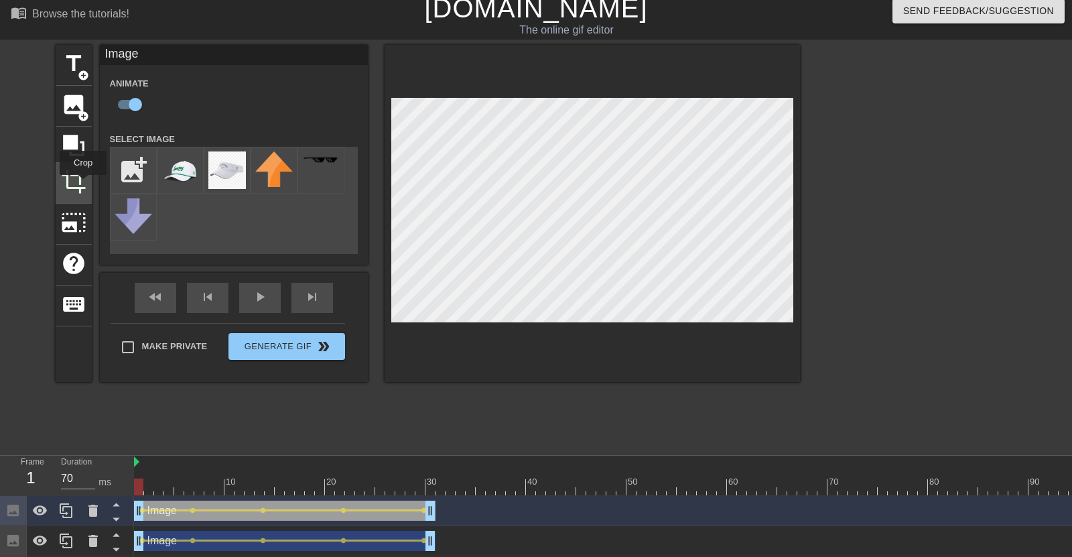
click at [83, 184] on span "crop" at bounding box center [73, 181] width 25 height 25
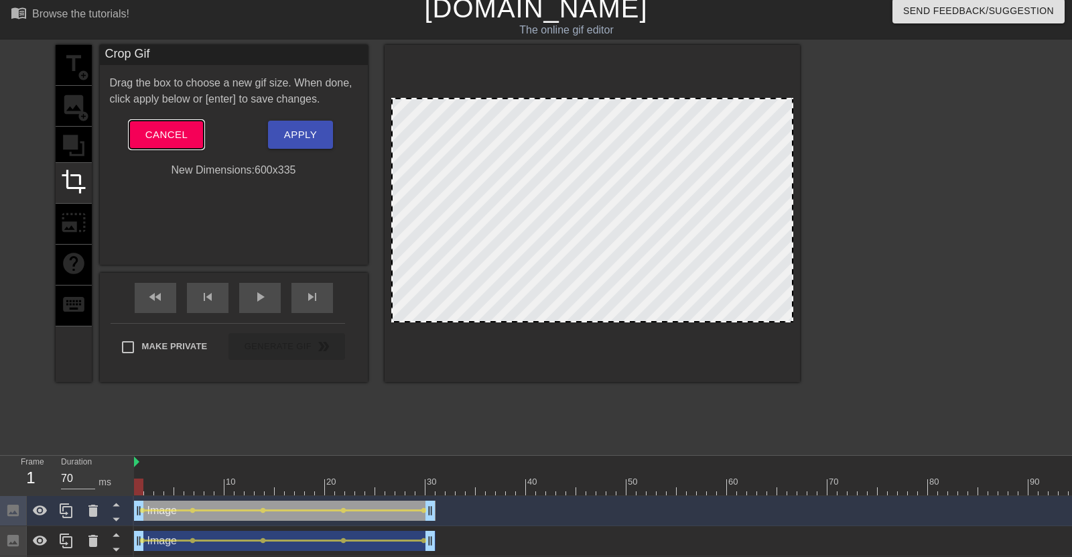
click at [176, 141] on span "Cancel" at bounding box center [166, 134] width 42 height 17
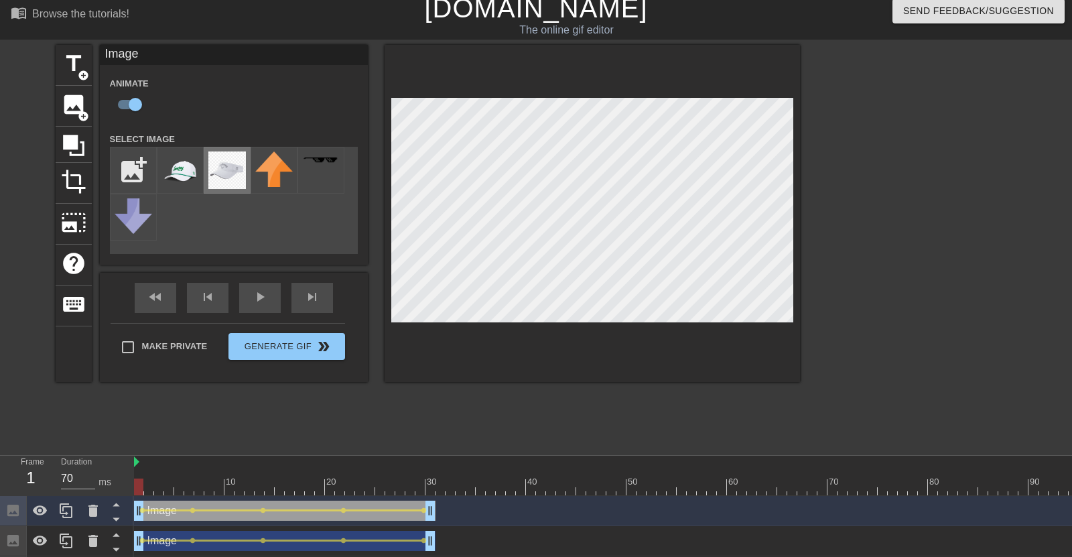
click at [229, 162] on img at bounding box center [227, 170] width 38 height 38
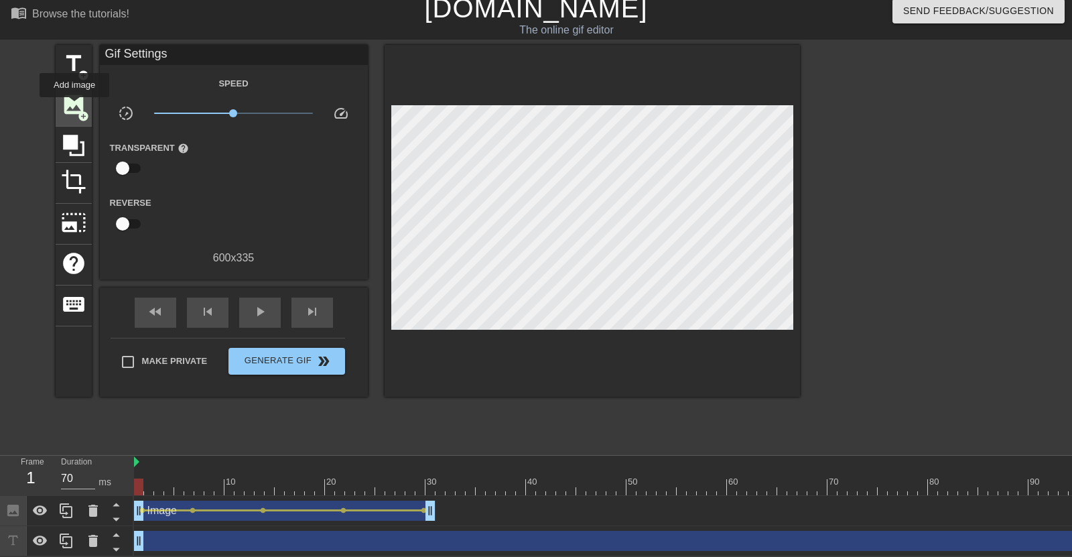
click at [74, 107] on span "image" at bounding box center [73, 104] width 25 height 25
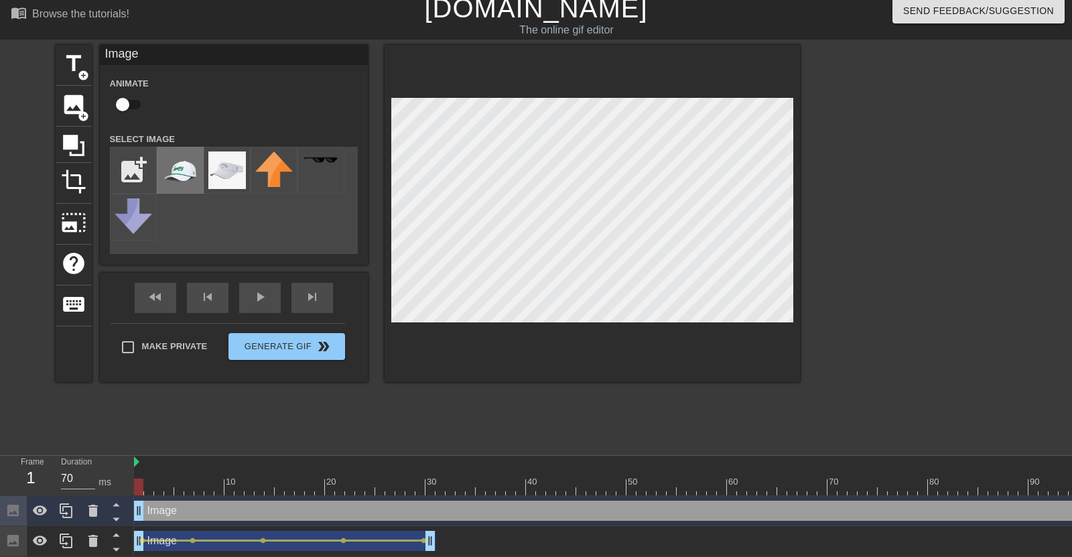
click at [168, 162] on img at bounding box center [181, 170] width 38 height 38
click at [81, 220] on span "photo_size_select_large" at bounding box center [73, 222] width 25 height 25
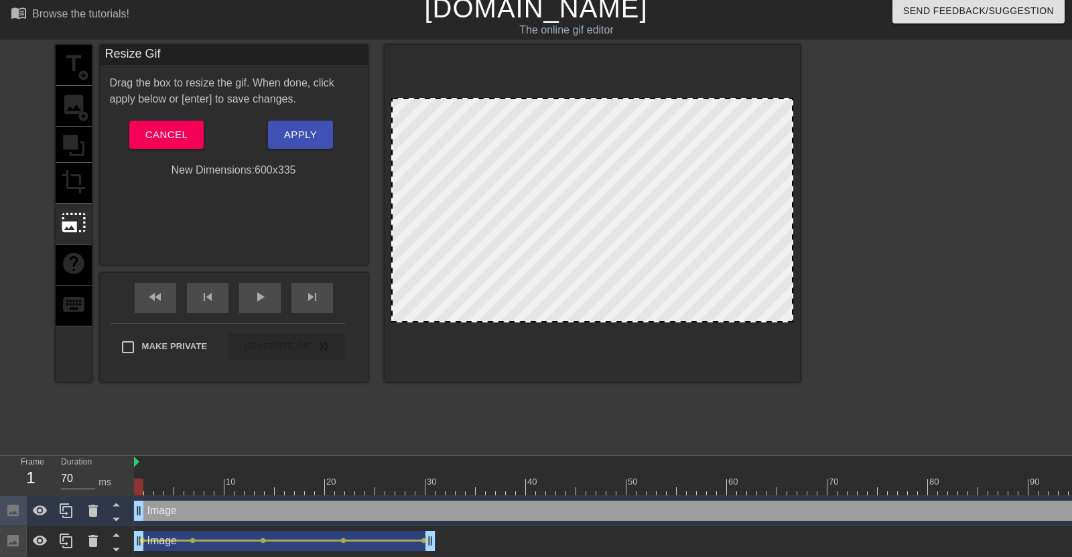
click at [171, 139] on span "Cancel" at bounding box center [166, 134] width 42 height 17
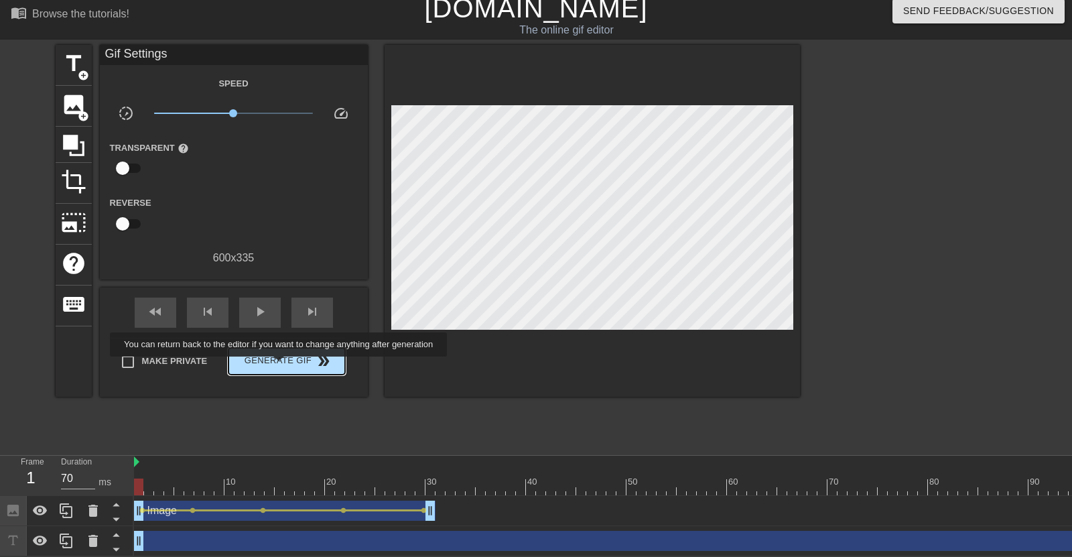
click at [279, 366] on span "Generate Gif double_arrow" at bounding box center [286, 361] width 105 height 16
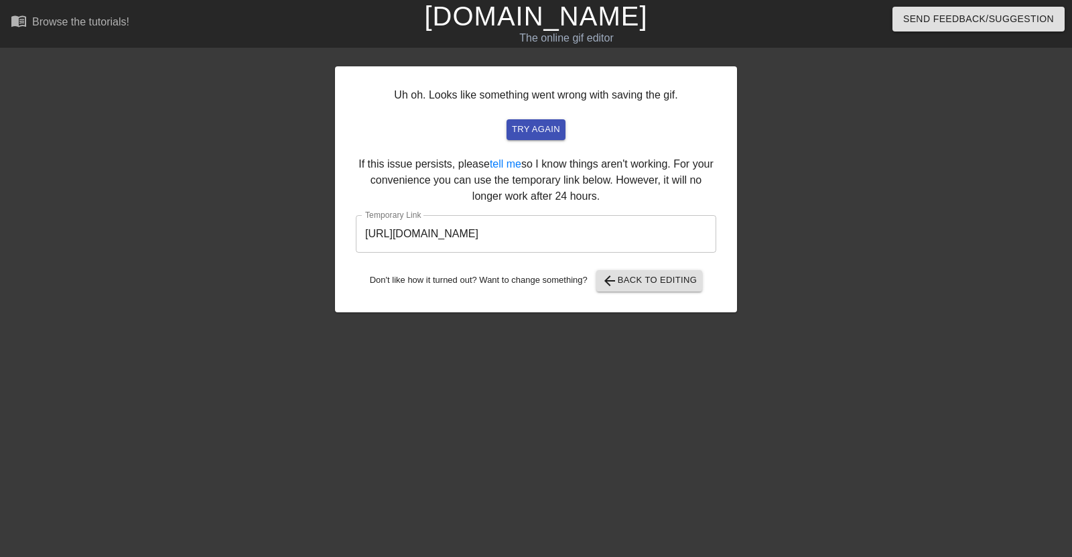
click at [613, 237] on input "https://www.gifntext.com/temp_generations/iwKxlvhN.gif" at bounding box center [536, 234] width 361 height 38
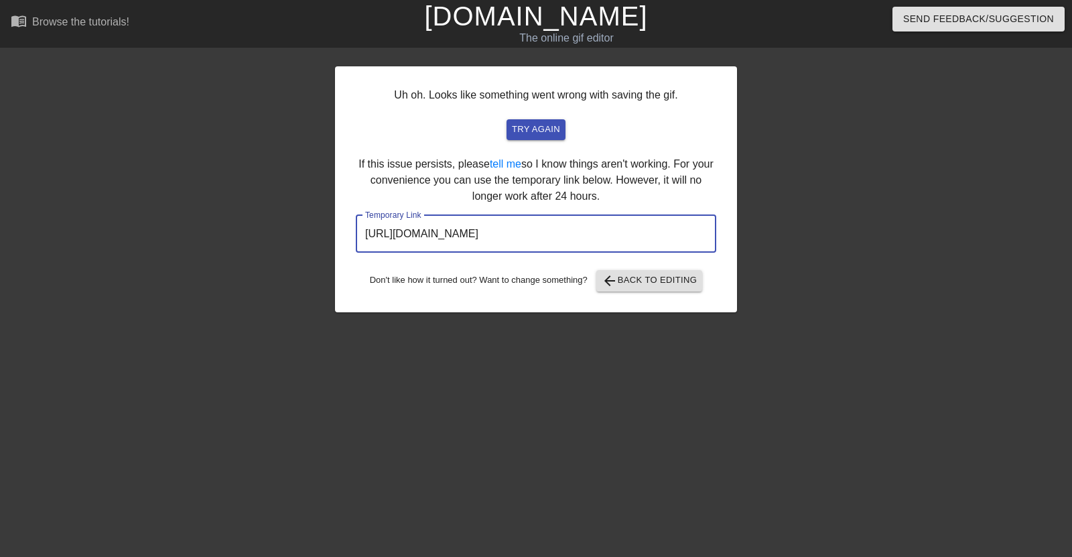
click at [626, 286] on span "arrow_back Back to Editing" at bounding box center [650, 281] width 96 height 16
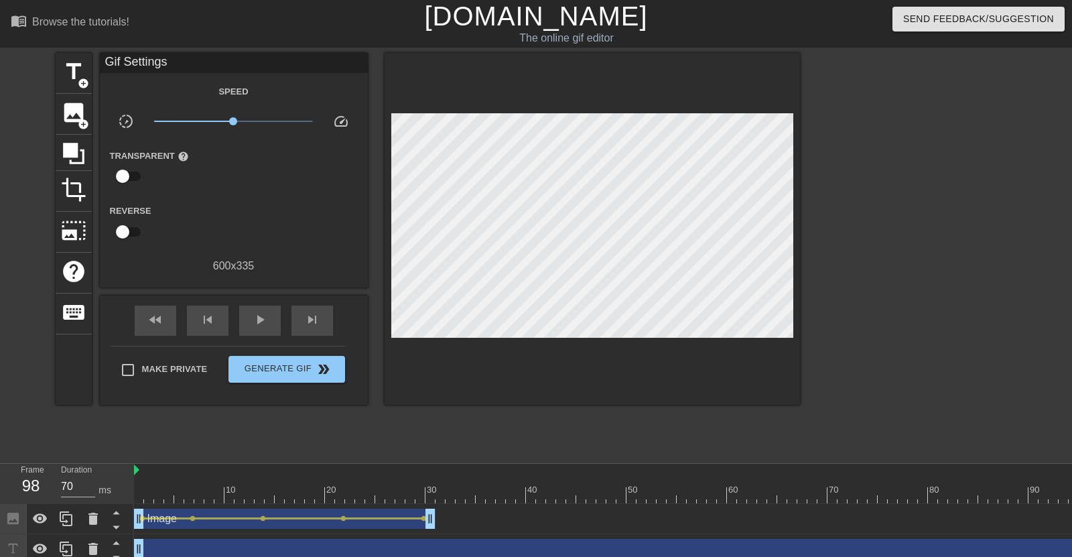
scroll to position [8, 0]
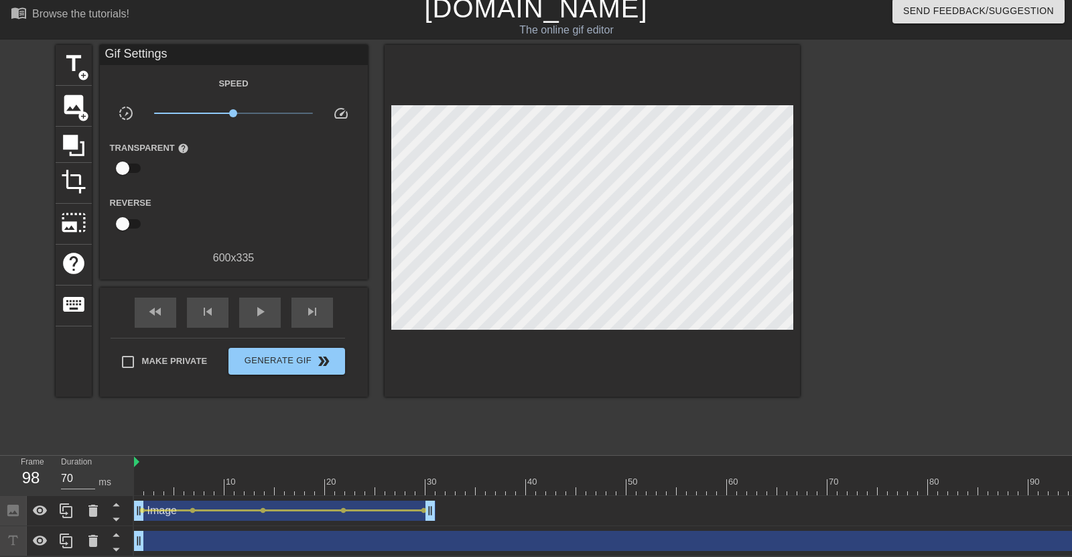
click at [138, 469] on div at bounding box center [139, 477] width 10 height 17
click at [61, 105] on span "image" at bounding box center [73, 104] width 25 height 25
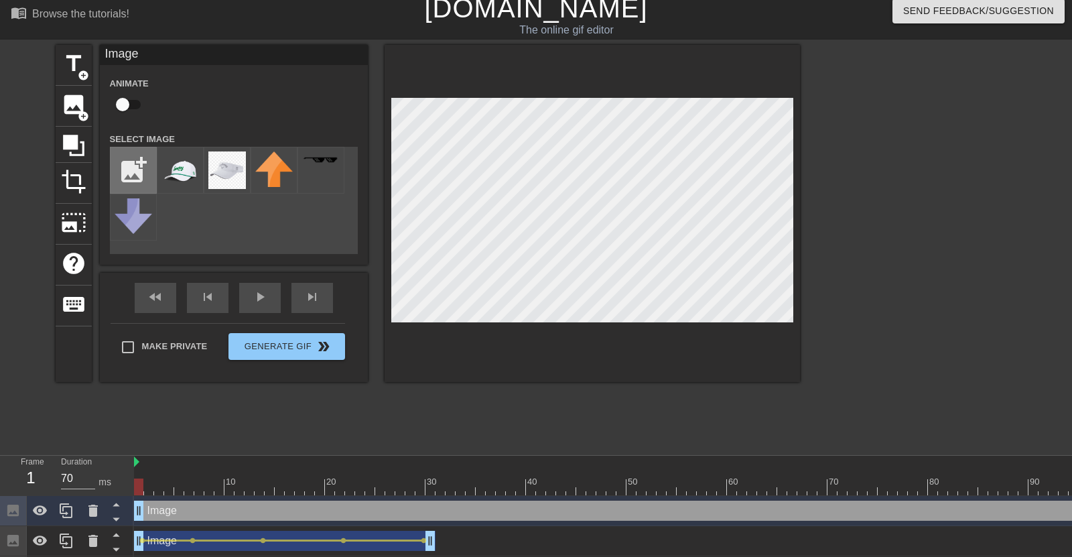
click at [138, 168] on input "file" at bounding box center [134, 170] width 46 height 46
type input "C:\fakepath\classic-sonic-png-5ztxqzvz7xnpslhv.png"
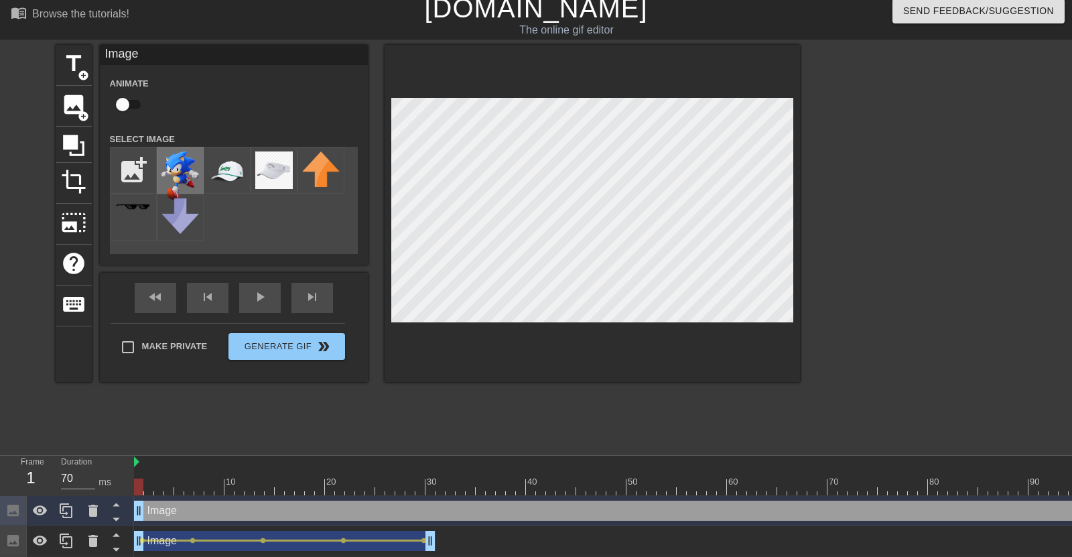
click at [174, 178] on img at bounding box center [181, 175] width 38 height 49
click at [699, 334] on div at bounding box center [593, 213] width 416 height 337
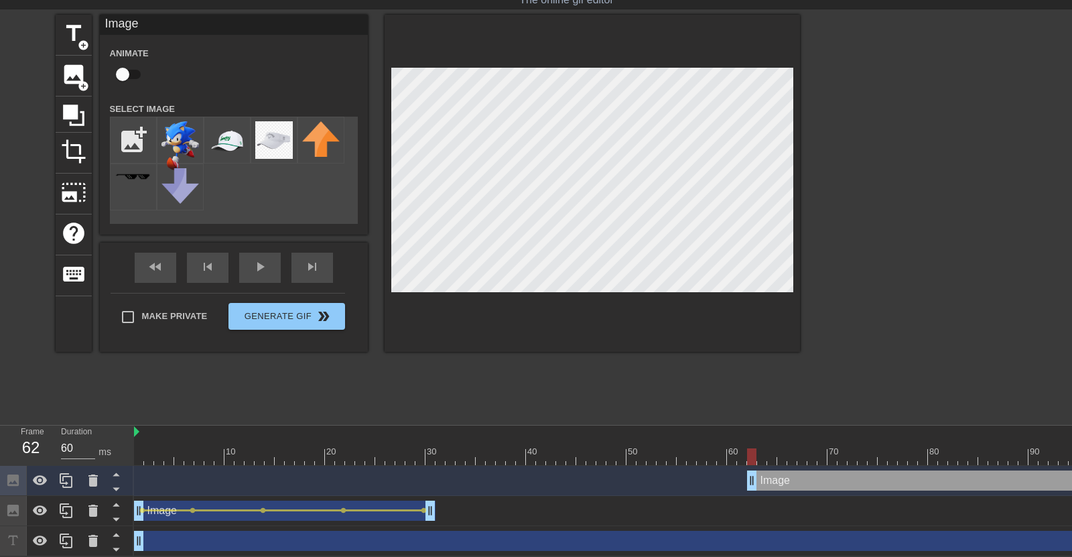
type input "70"
drag, startPoint x: 140, startPoint y: 475, endPoint x: 760, endPoint y: 517, distance: 621.4
click at [760, 517] on div "Image drag_handle drag_handle Image drag_handle drag_handle lens lens lens lens…" at bounding box center [603, 511] width 938 height 90
click at [135, 69] on input "checkbox" at bounding box center [122, 74] width 76 height 25
checkbox input "true"
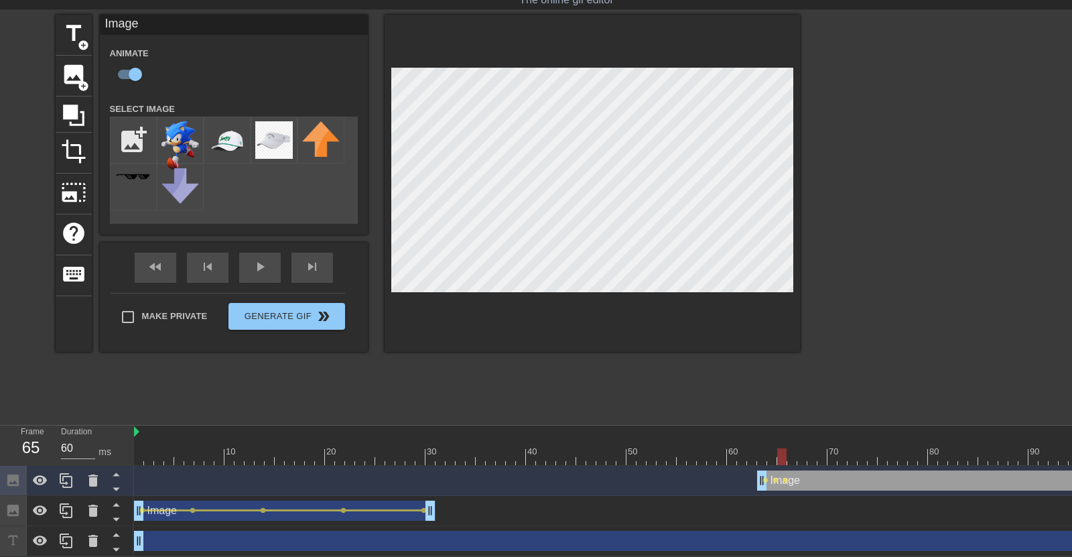
type input "70"
click at [765, 481] on span "lens" at bounding box center [766, 480] width 6 height 6
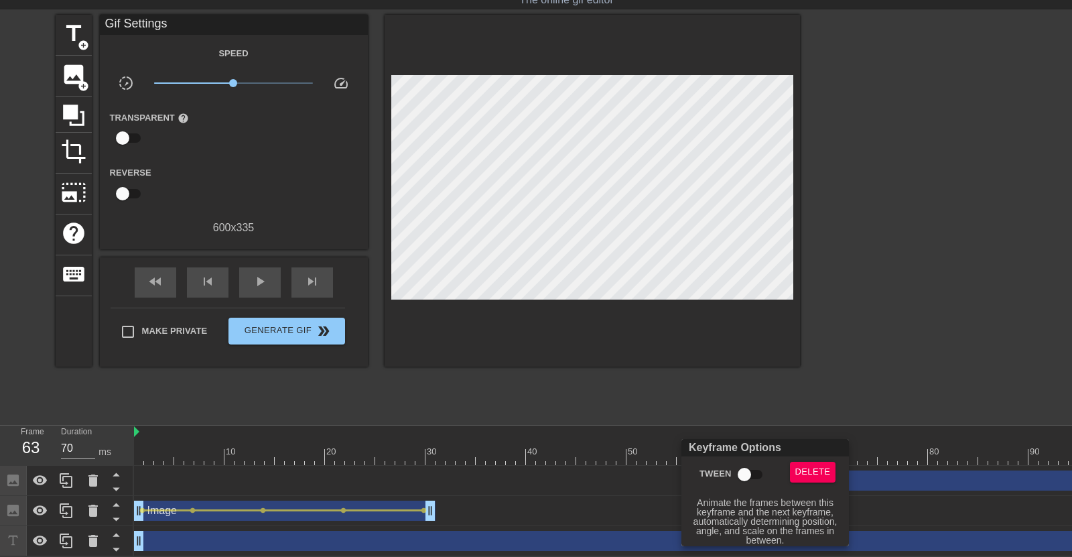
click at [747, 473] on input "Tween" at bounding box center [744, 474] width 76 height 25
checkbox input "true"
click at [800, 433] on div at bounding box center [536, 278] width 1072 height 557
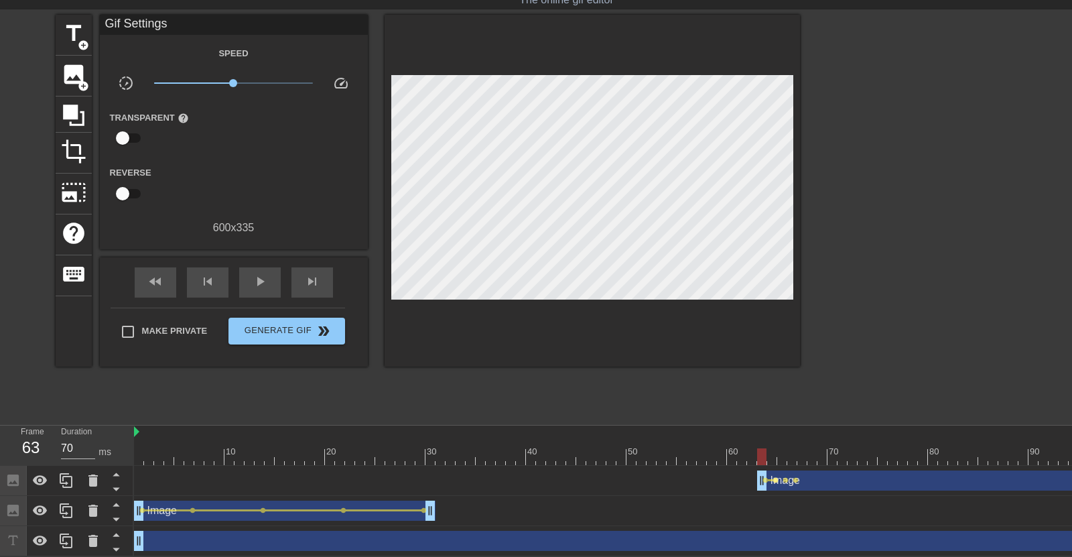
click at [776, 479] on span "lens" at bounding box center [776, 480] width 6 height 6
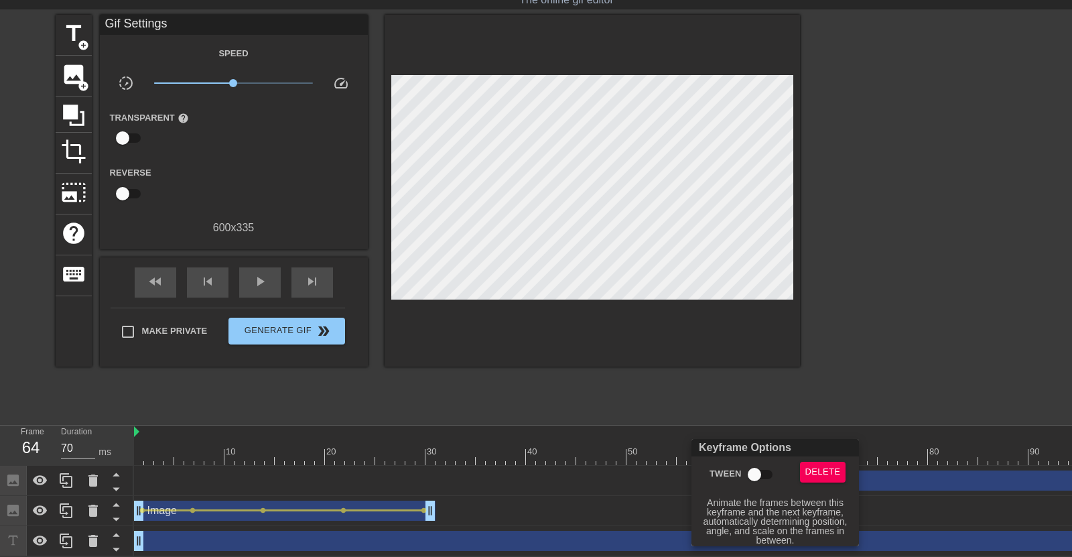
click at [763, 475] on input "Tween" at bounding box center [755, 474] width 76 height 25
checkbox input "true"
click at [814, 430] on div at bounding box center [536, 278] width 1072 height 557
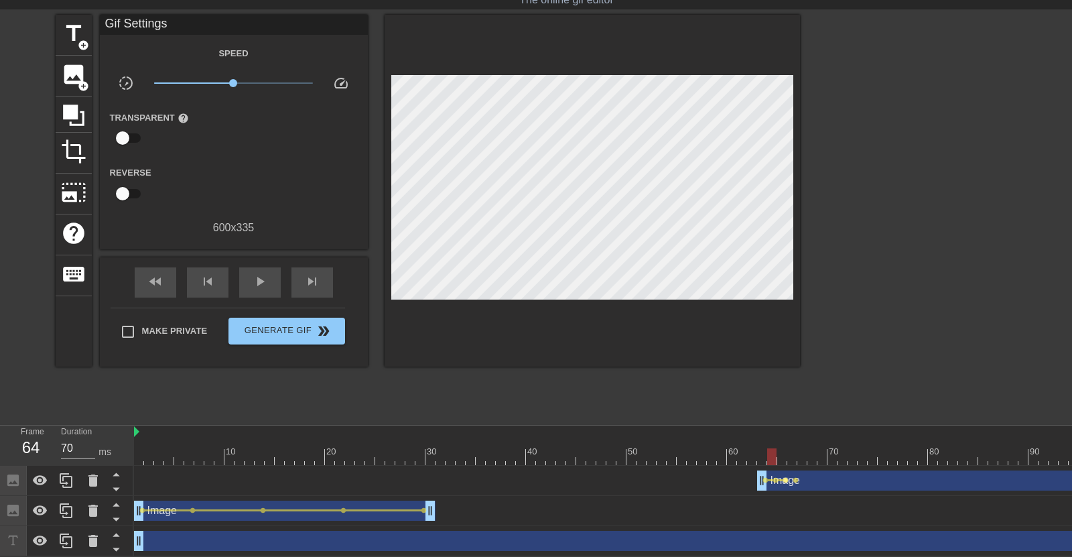
click at [786, 481] on span "lens" at bounding box center [786, 480] width 6 height 6
type input "60"
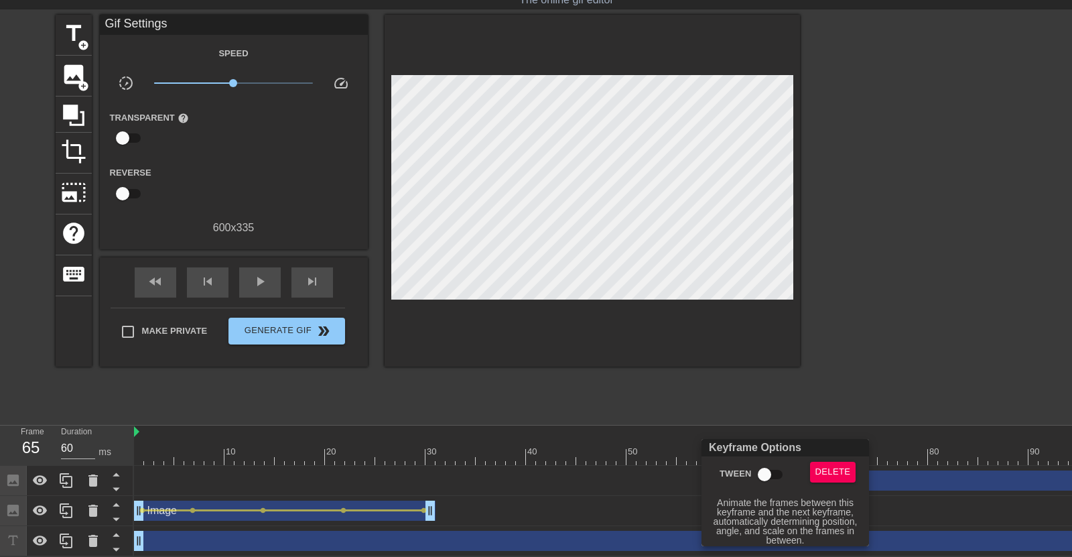
click at [776, 466] on input "Tween" at bounding box center [765, 474] width 76 height 25
checkbox input "true"
click at [934, 230] on div at bounding box center [536, 278] width 1072 height 557
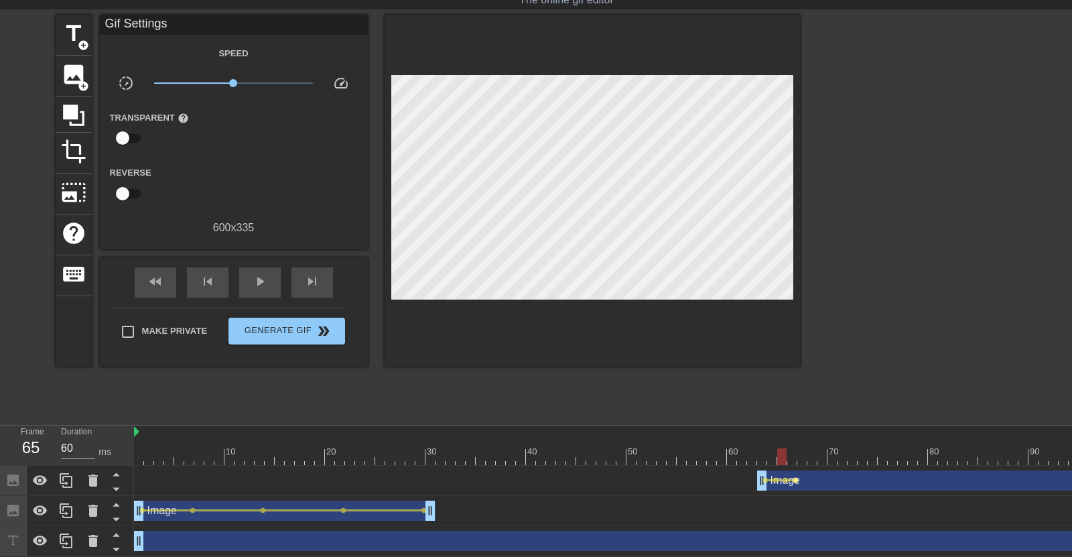
click at [796, 477] on span "lens" at bounding box center [796, 480] width 6 height 6
type input "70"
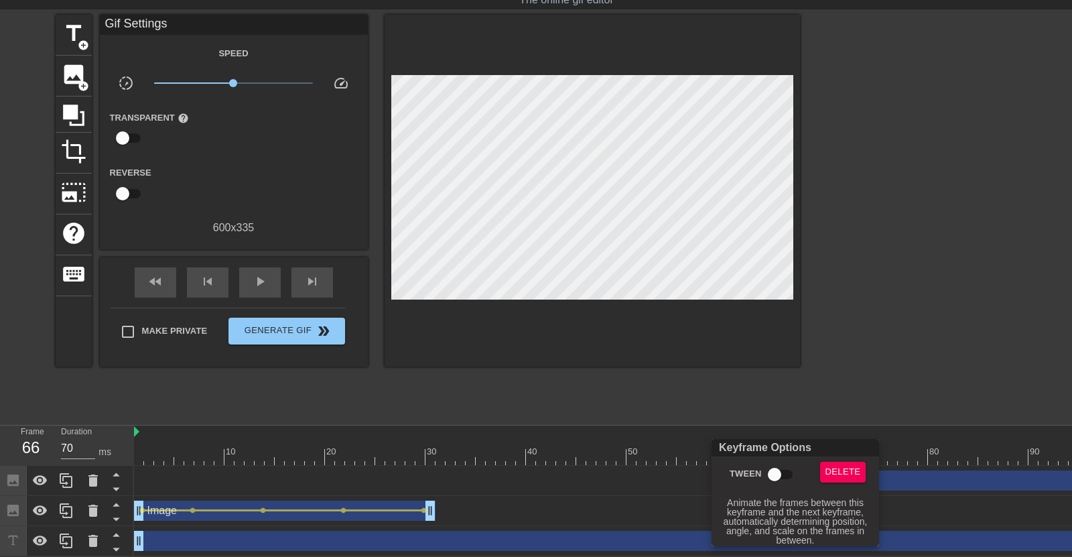
click at [785, 479] on input "Tween" at bounding box center [775, 474] width 76 height 25
checkbox input "true"
click at [891, 293] on div at bounding box center [536, 278] width 1072 height 557
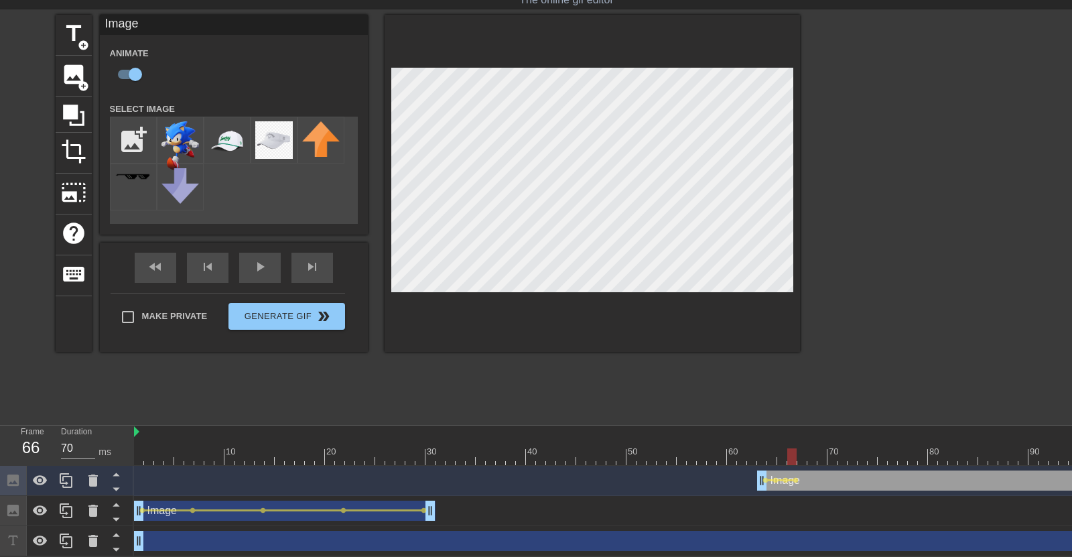
click at [794, 186] on div at bounding box center [593, 183] width 416 height 337
click at [817, 479] on span "lens" at bounding box center [816, 480] width 6 height 6
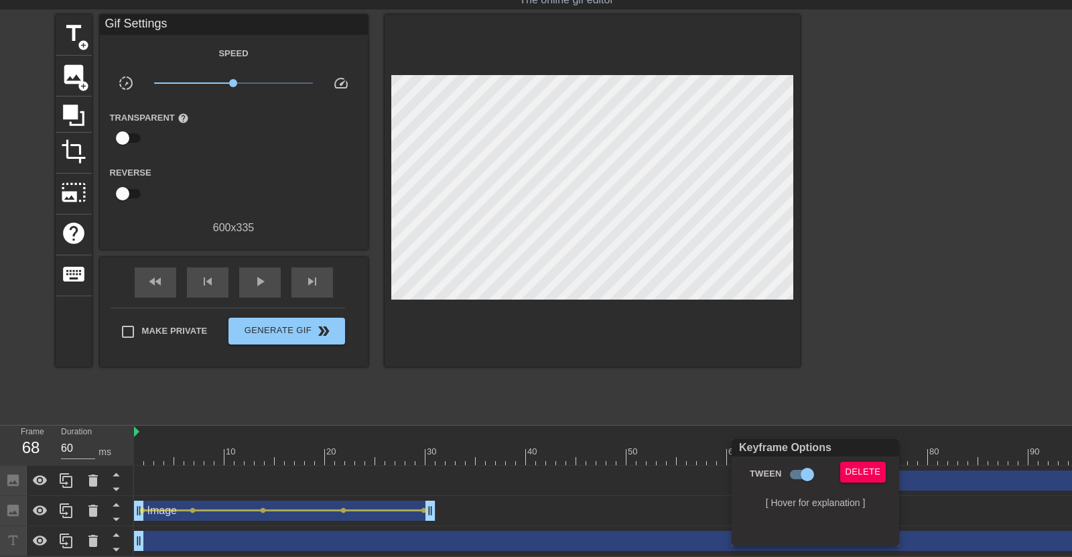
click at [688, 160] on div at bounding box center [536, 278] width 1072 height 557
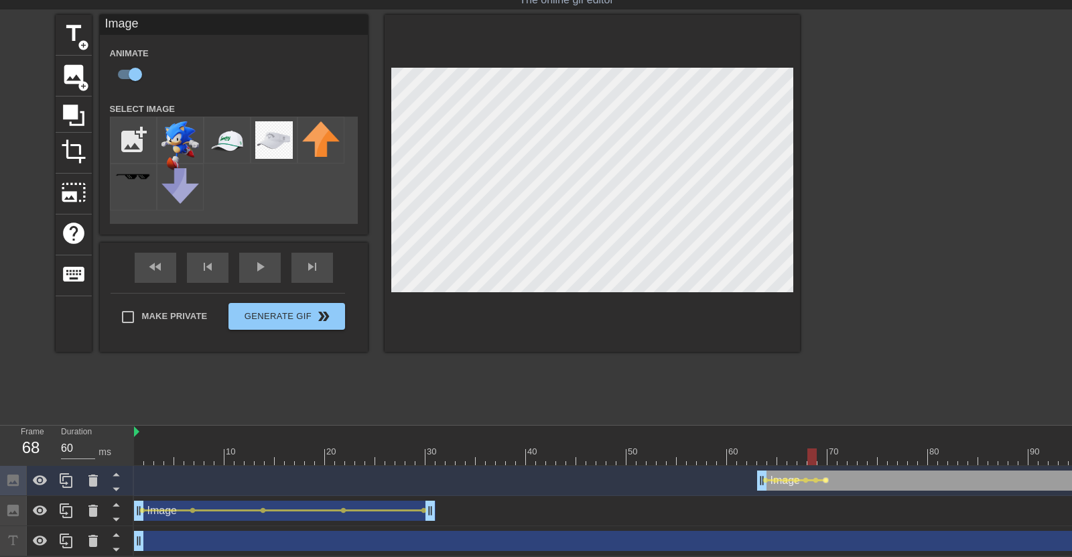
click at [826, 477] on span "lens" at bounding box center [826, 480] width 6 height 6
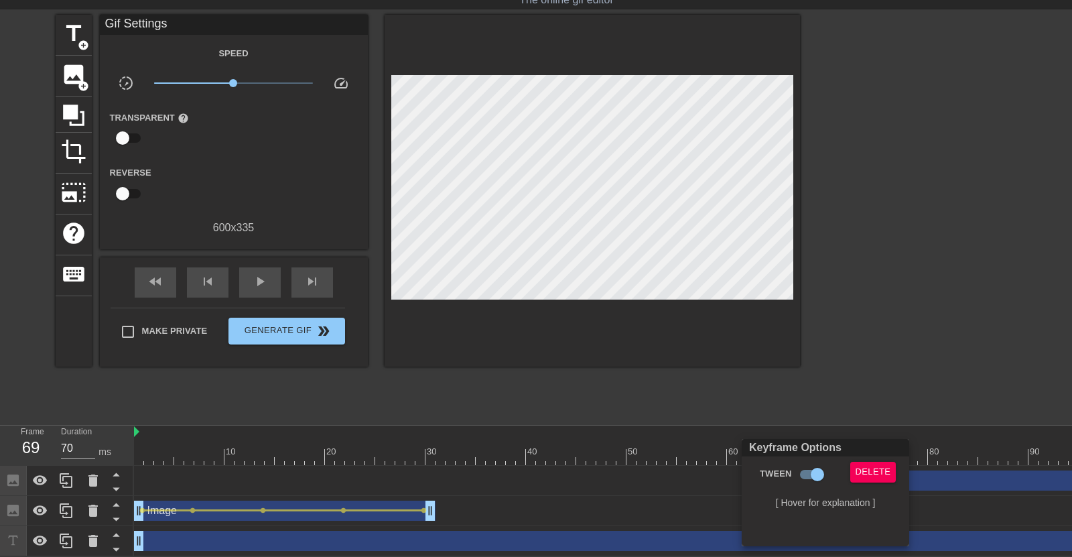
click at [265, 284] on div at bounding box center [536, 278] width 1072 height 557
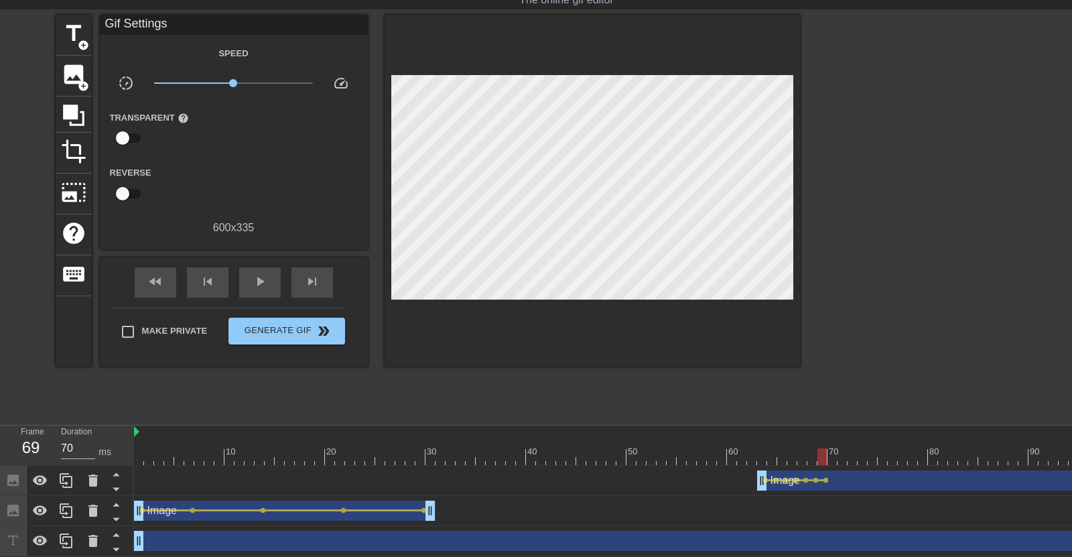
click at [265, 284] on span "play_arrow" at bounding box center [260, 281] width 16 height 16
click at [265, 284] on span "pause" at bounding box center [260, 281] width 16 height 16
click at [765, 479] on span "lens" at bounding box center [766, 480] width 6 height 6
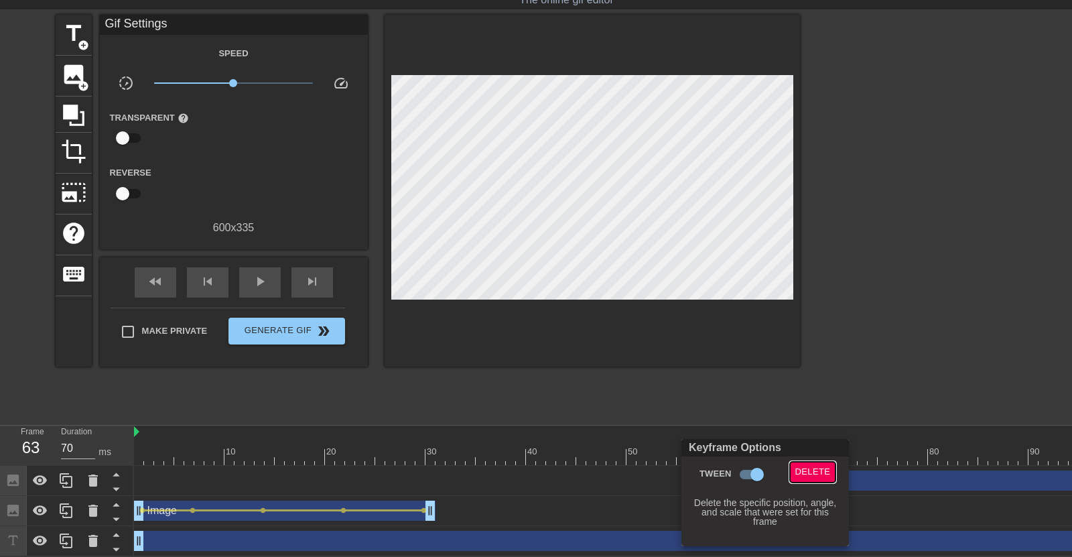
click at [824, 473] on span "Delete" at bounding box center [814, 472] width 36 height 15
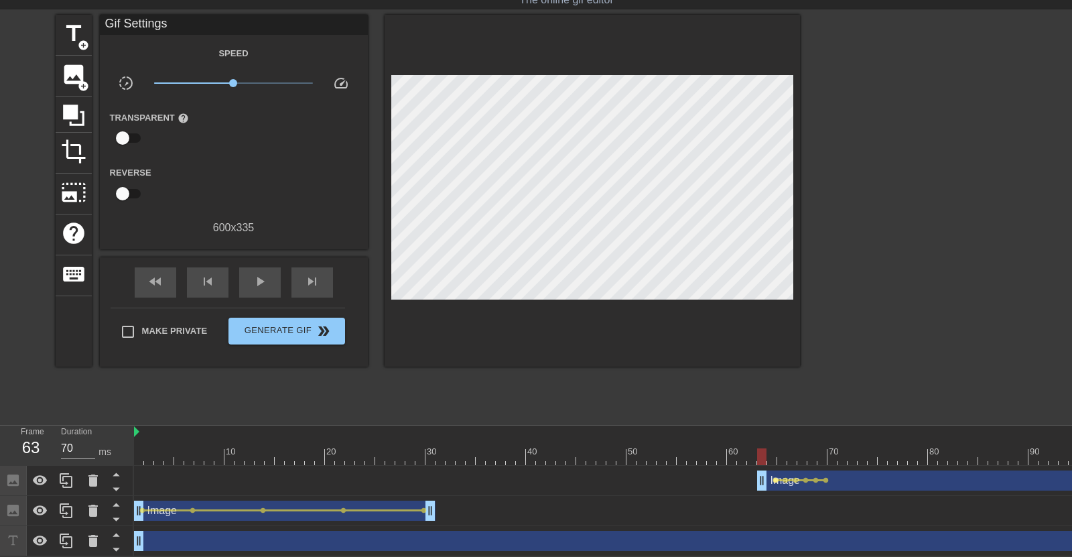
click at [776, 482] on span "lens" at bounding box center [776, 480] width 6 height 6
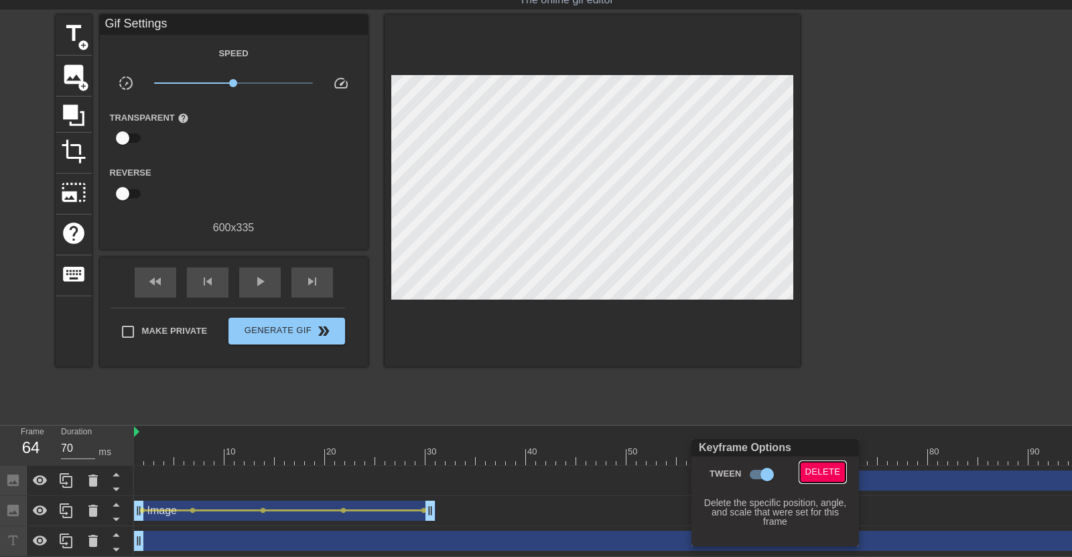
click at [827, 477] on span "Delete" at bounding box center [824, 472] width 36 height 15
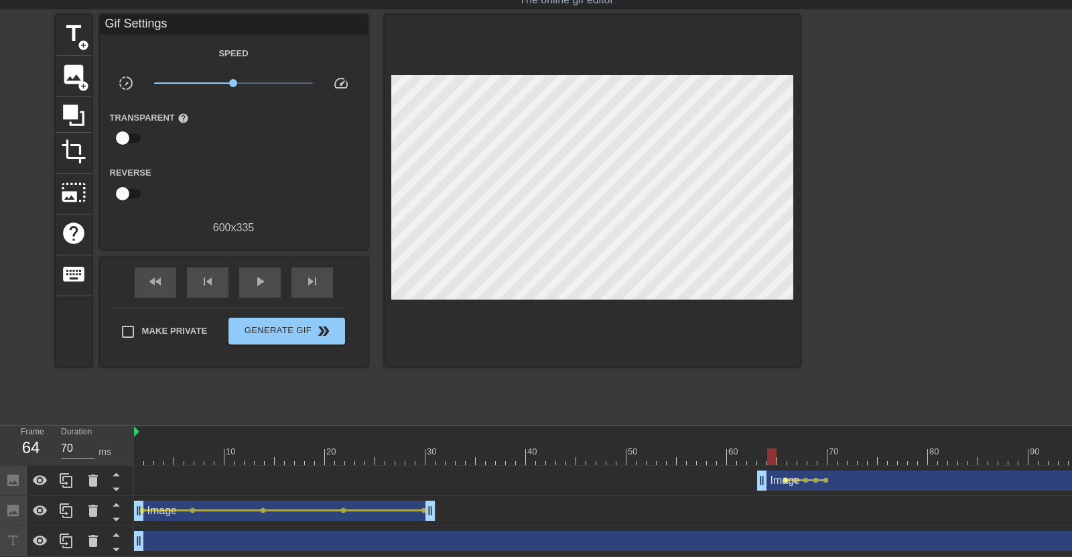
click at [784, 478] on span "lens" at bounding box center [786, 480] width 6 height 6
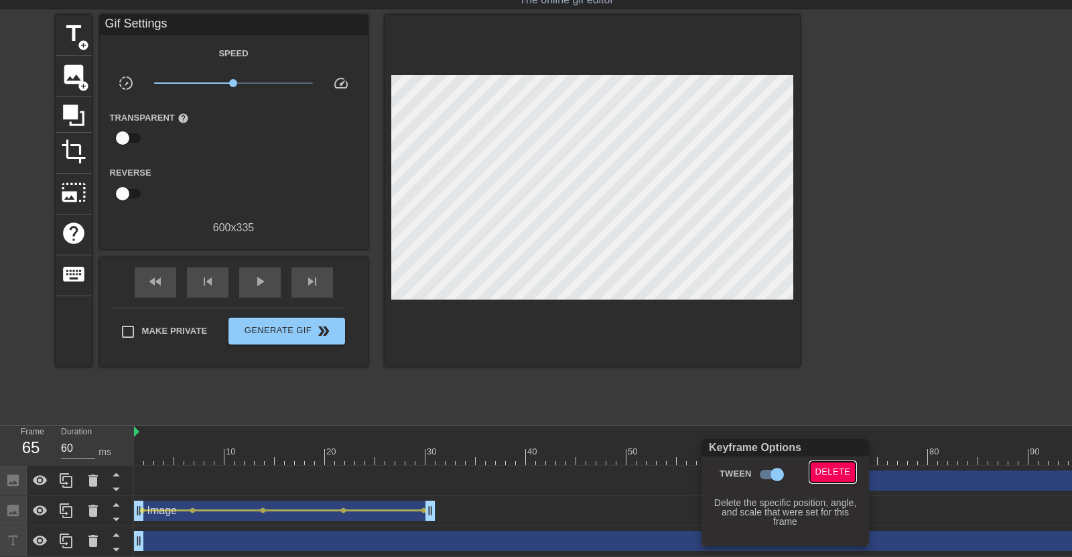
click at [823, 476] on span "Delete" at bounding box center [834, 472] width 36 height 15
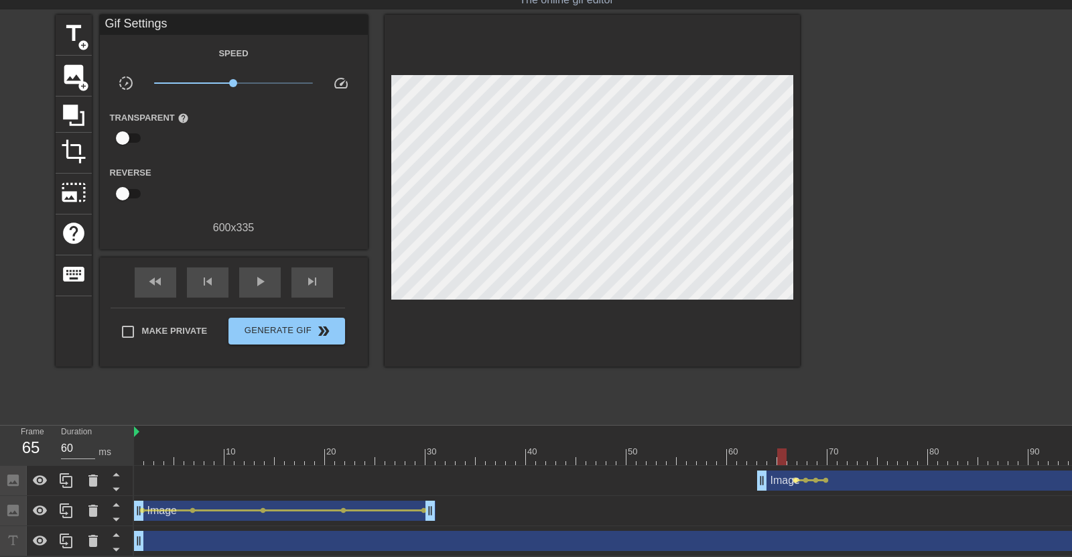
click at [796, 479] on span "lens" at bounding box center [796, 480] width 6 height 6
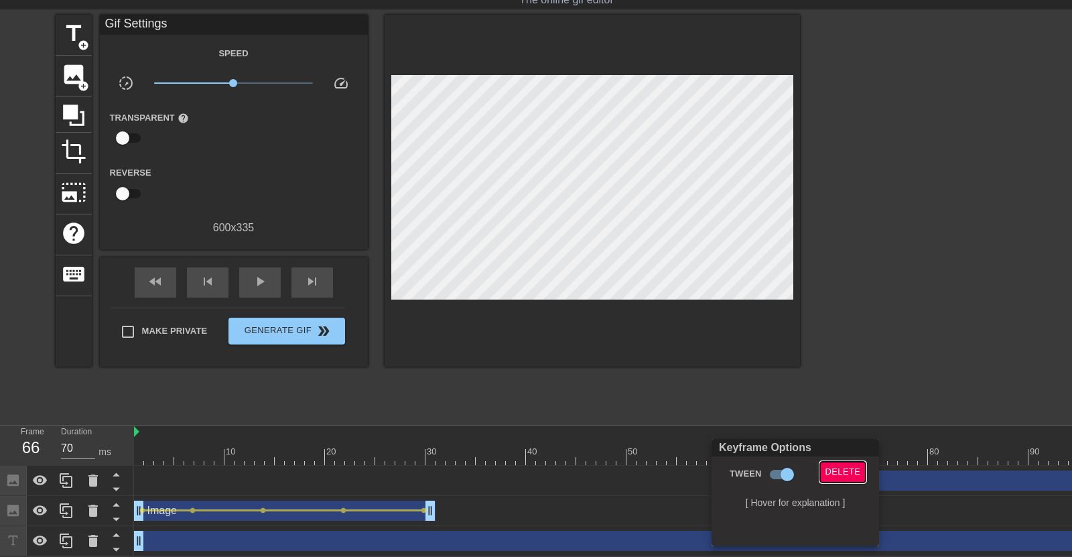
click at [820, 473] on button "Delete" at bounding box center [843, 472] width 46 height 21
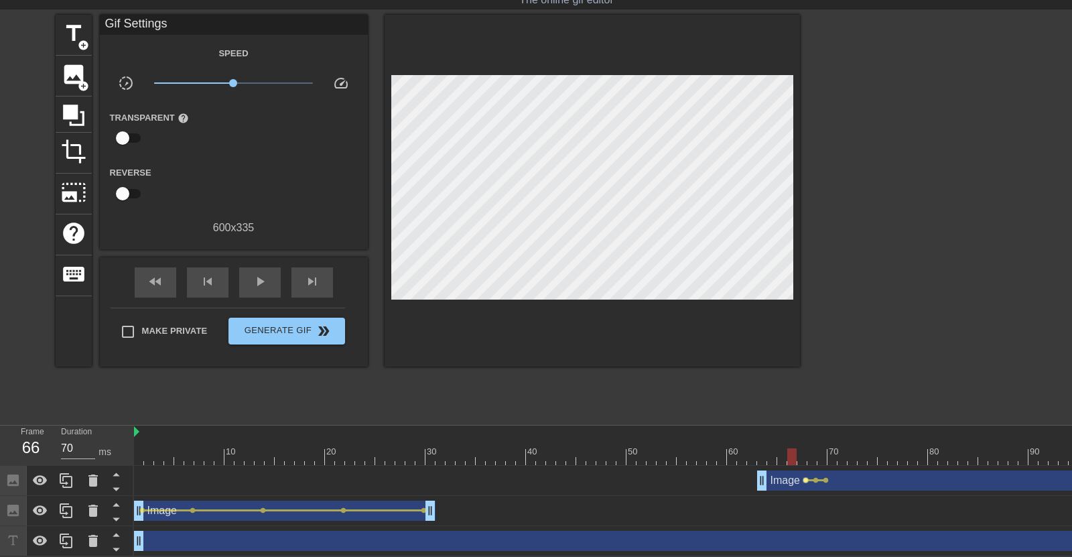
click at [805, 477] on span "lens" at bounding box center [806, 480] width 6 height 6
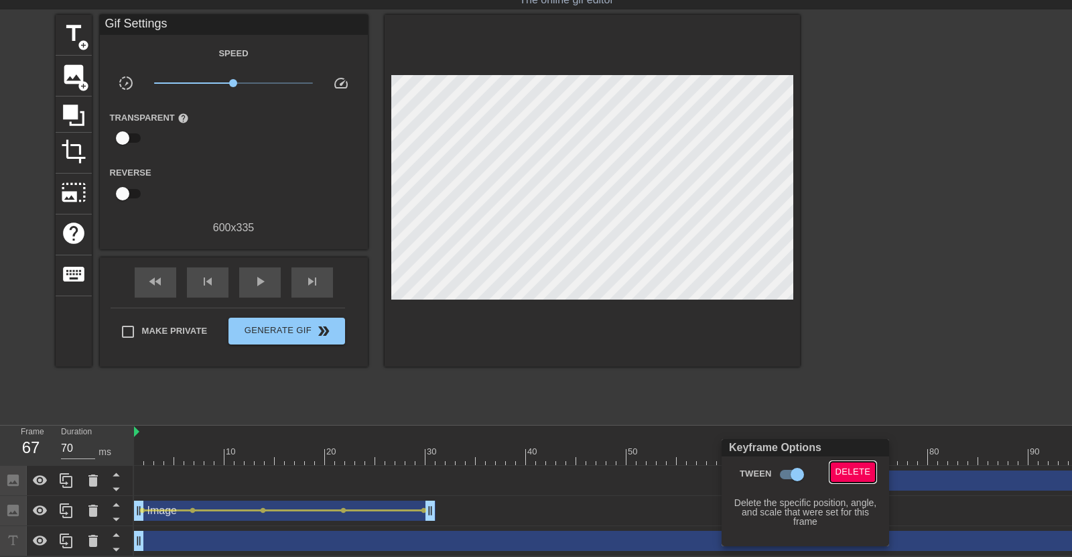
click at [849, 469] on span "Delete" at bounding box center [854, 472] width 36 height 15
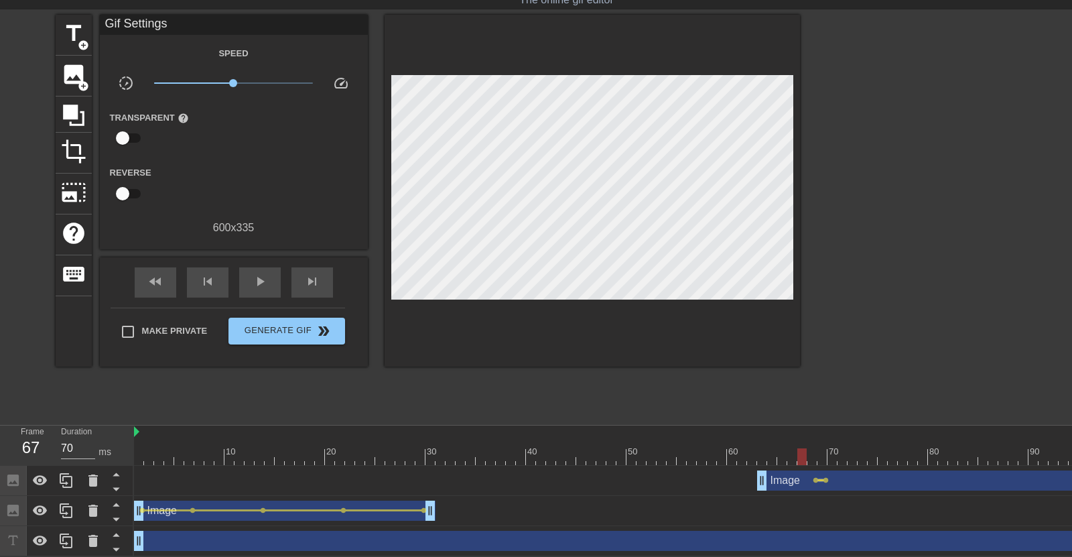
click at [818, 481] on div at bounding box center [820, 480] width 5 height 2
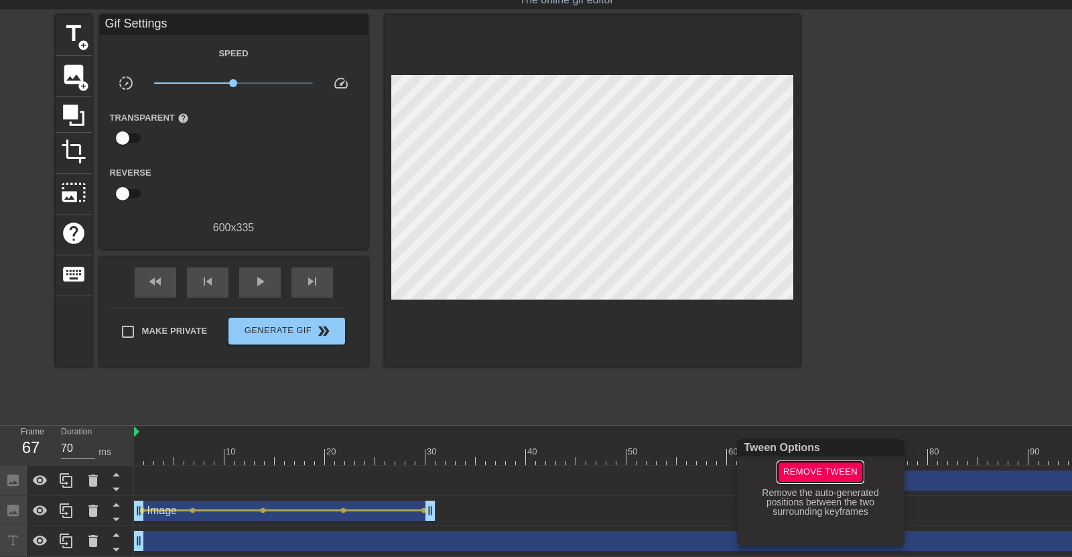
click at [839, 479] on span "Remove Tween" at bounding box center [821, 472] width 74 height 15
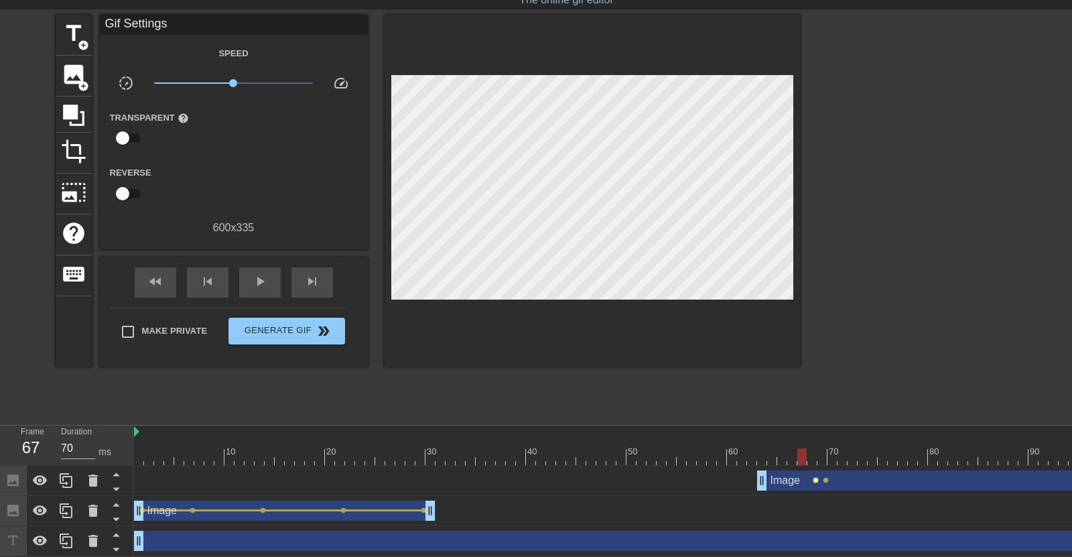
click at [817, 479] on span "lens" at bounding box center [816, 480] width 6 height 6
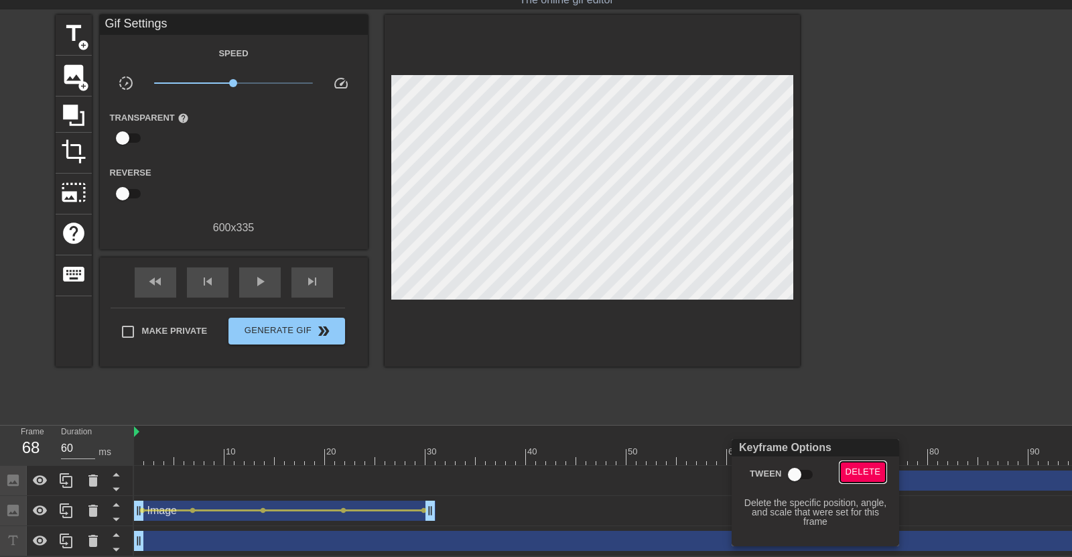
click at [851, 467] on span "Delete" at bounding box center [864, 472] width 36 height 15
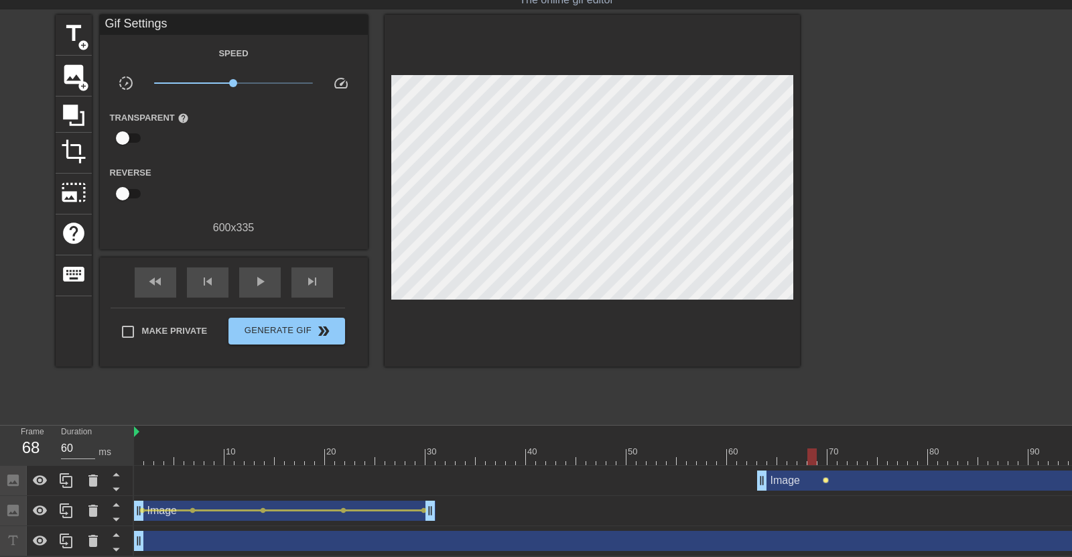
click at [826, 480] on span "lens" at bounding box center [826, 480] width 6 height 6
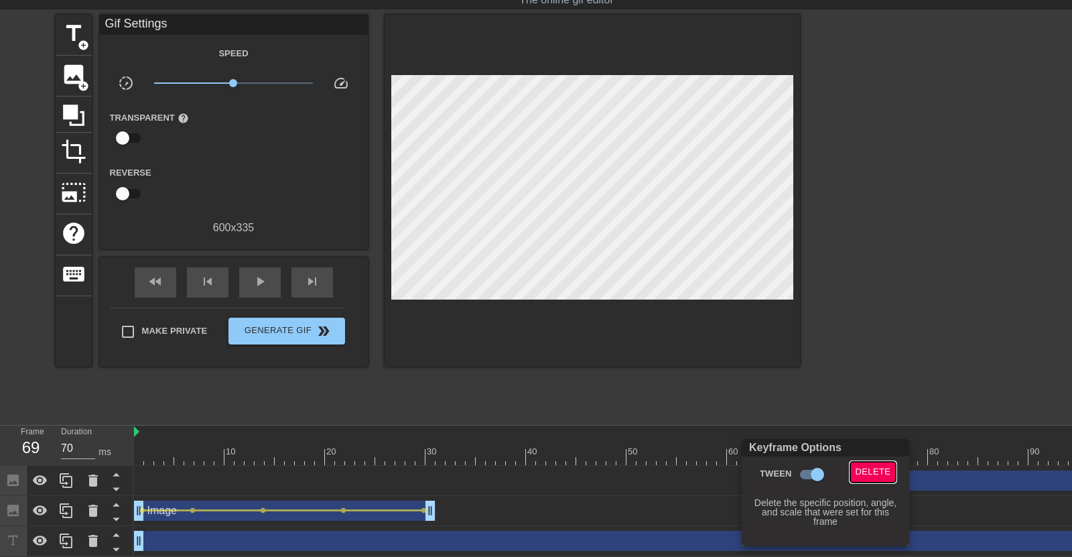
click at [858, 467] on span "Delete" at bounding box center [874, 472] width 36 height 15
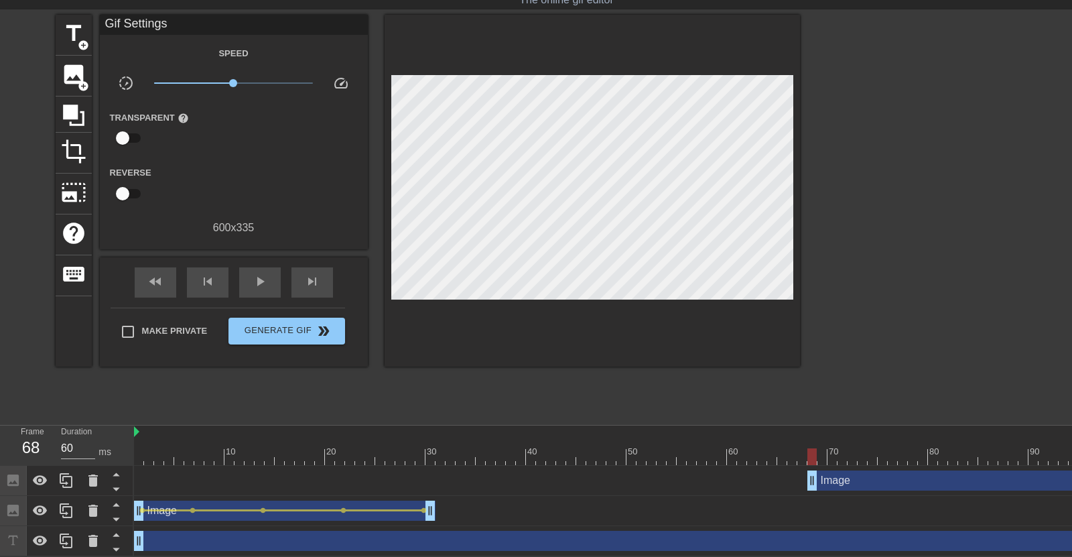
type input "70"
drag, startPoint x: 763, startPoint y: 482, endPoint x: 823, endPoint y: 494, distance: 61.5
click at [823, 494] on div "Image drag_handle drag_handle" at bounding box center [626, 481] width 985 height 30
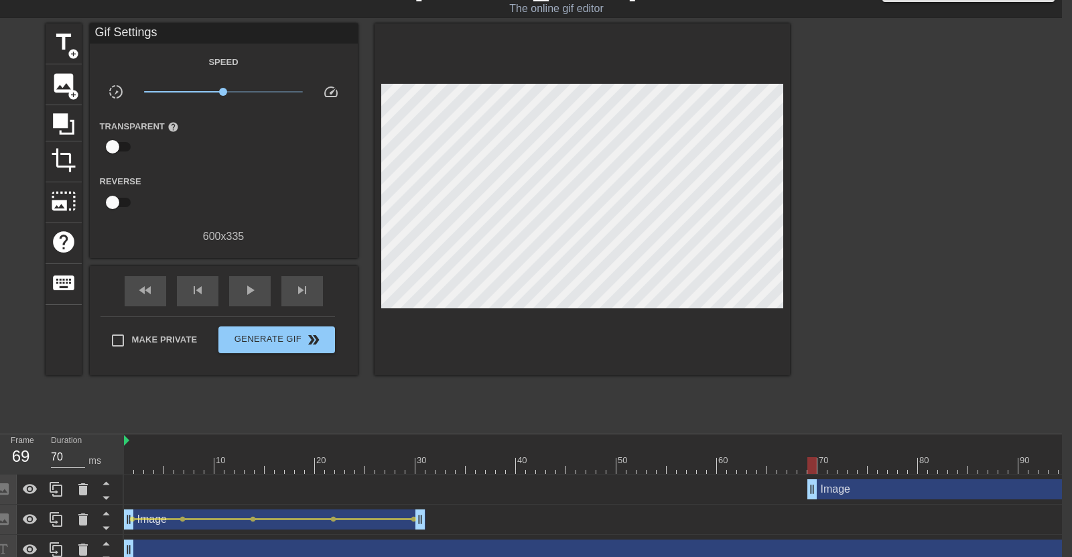
scroll to position [38, 10]
